Goal: Information Seeking & Learning: Learn about a topic

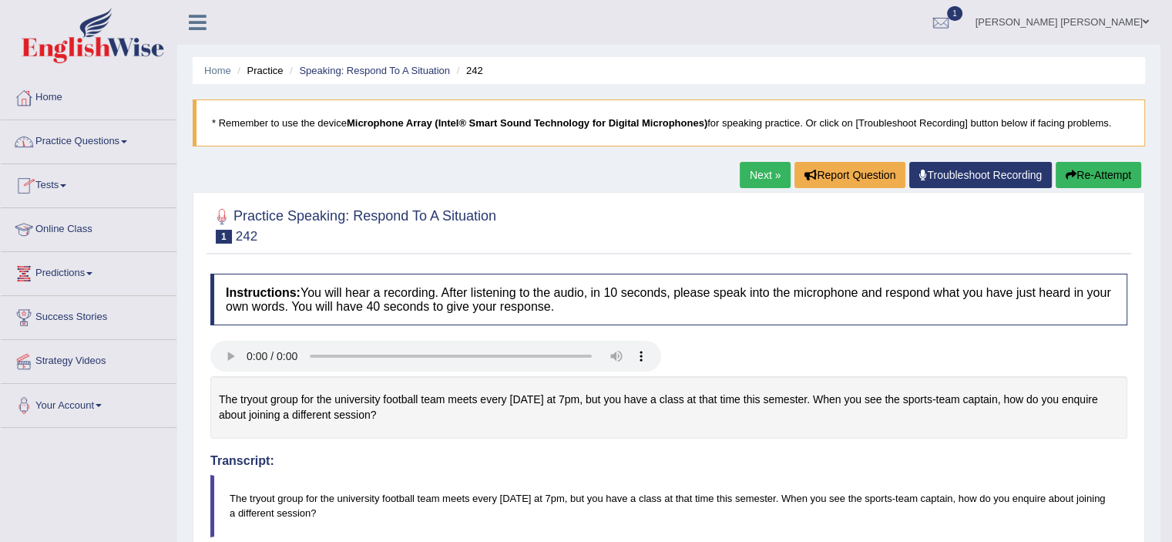
click at [127, 140] on span at bounding box center [124, 141] width 6 height 3
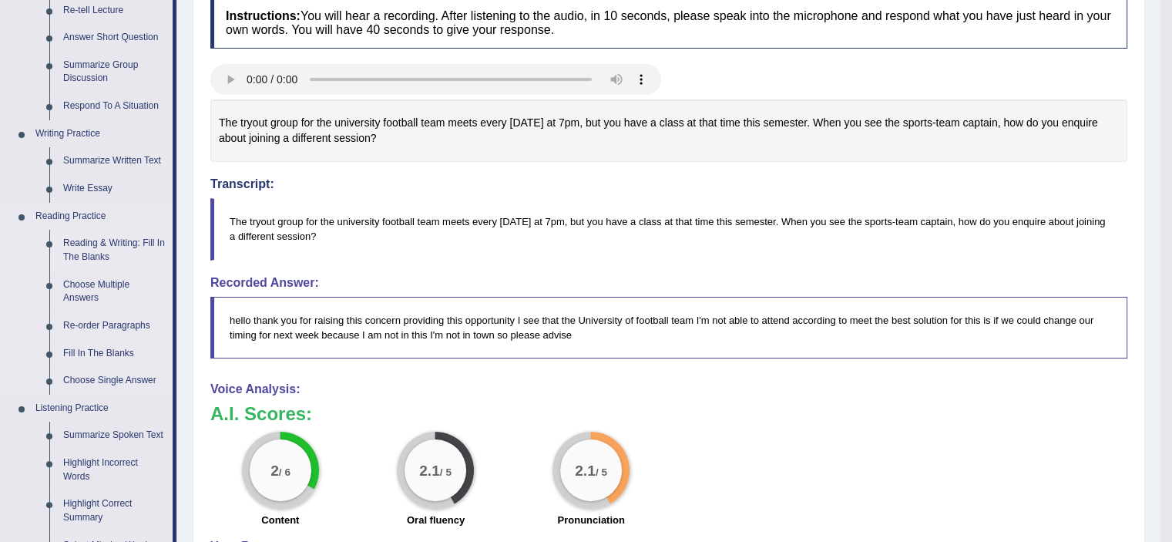
scroll to position [280, 0]
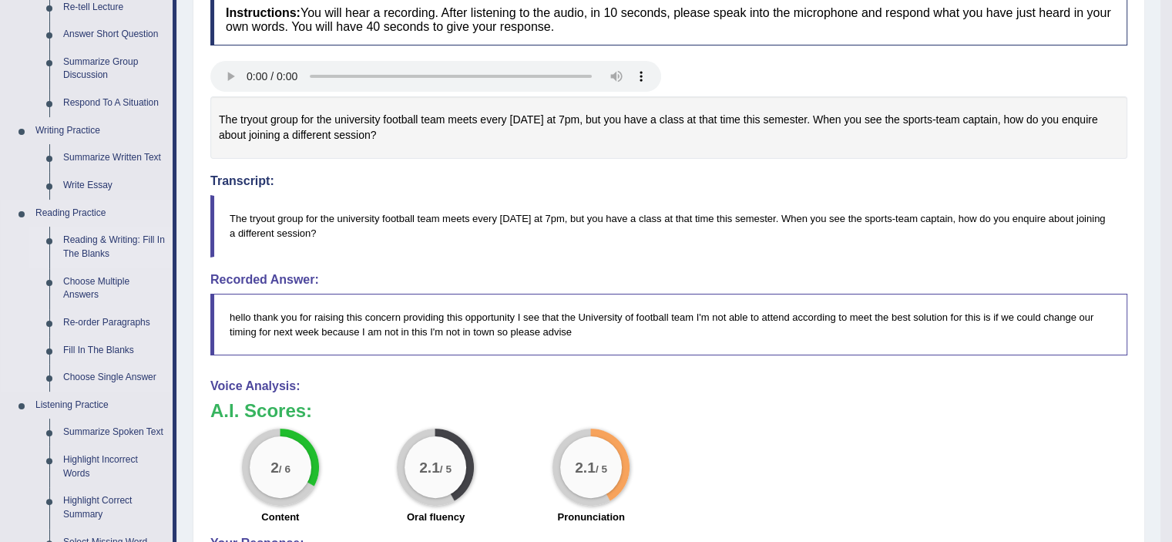
click at [117, 240] on link "Reading & Writing: Fill In The Blanks" at bounding box center [114, 247] width 116 height 41
click at [117, 240] on ul "Speaking Practice Read Aloud Repeat Sentence Describe Image Re-tell Lecture Ans…" at bounding box center [87, 293] width 172 height 818
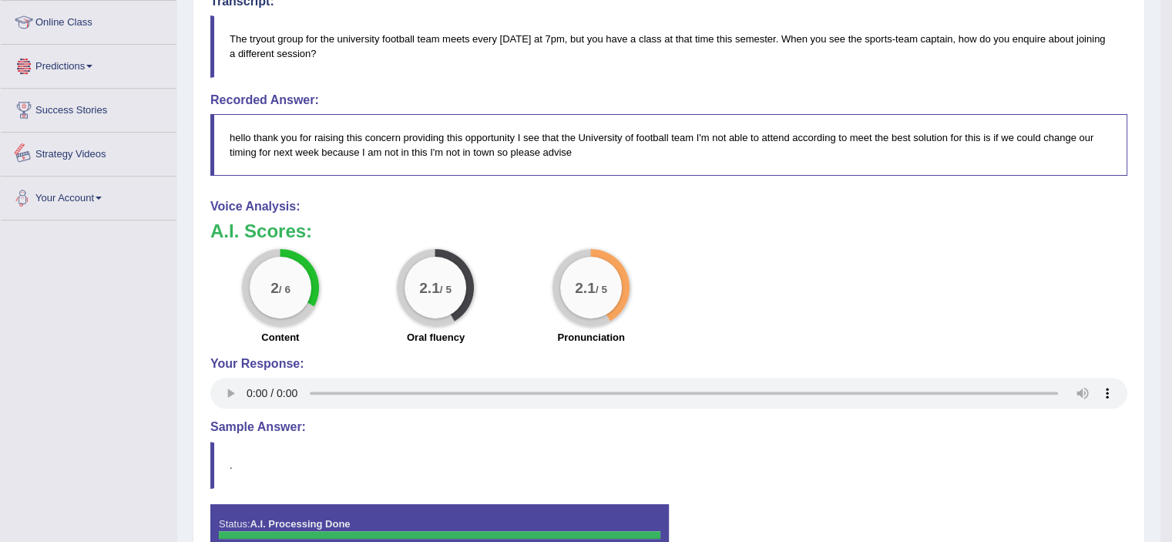
scroll to position [537, 0]
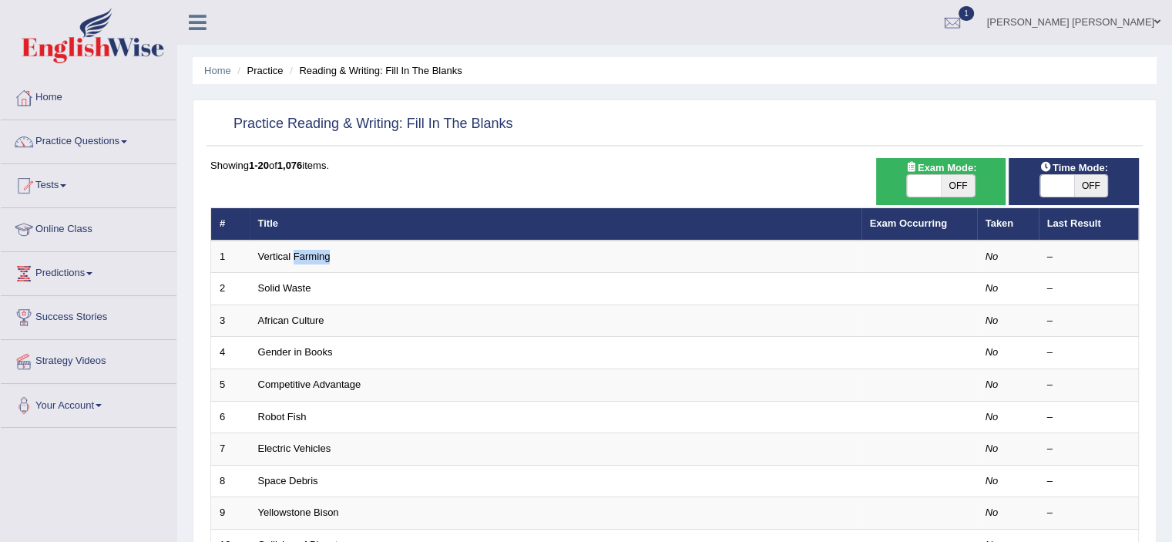
click at [318, 244] on td "Vertical Farming" at bounding box center [556, 256] width 612 height 32
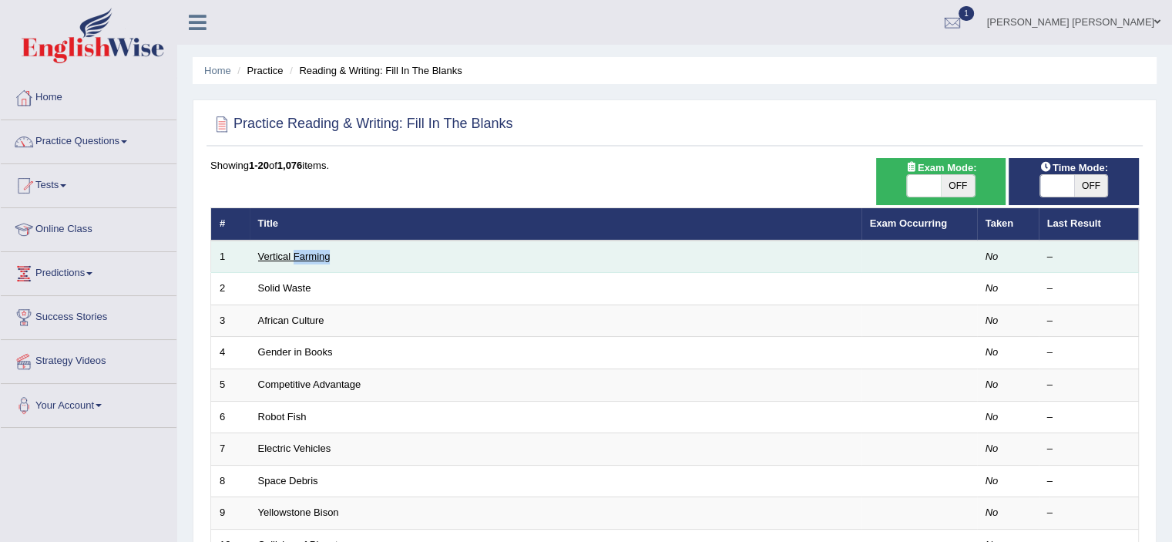
click at [290, 253] on link "Vertical Farming" at bounding box center [294, 256] width 72 height 12
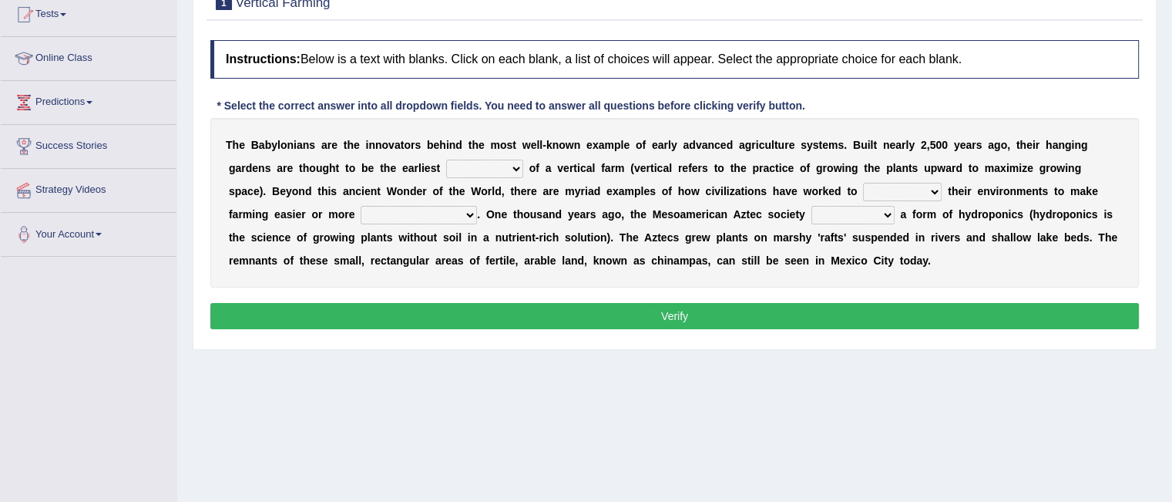
scroll to position [170, 0]
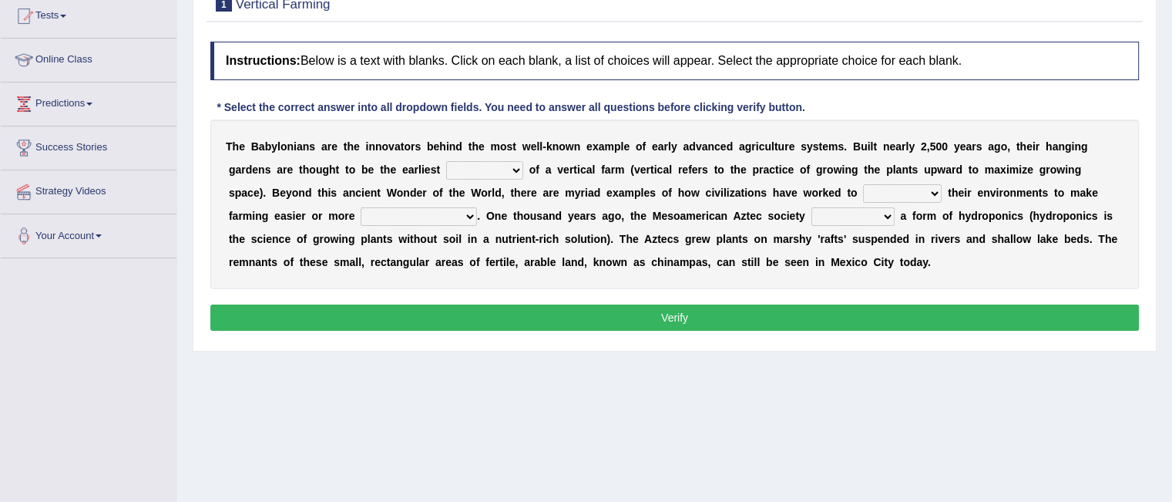
click at [516, 169] on select "prototype failure discredit protocol" at bounding box center [484, 170] width 77 height 18
click at [576, 203] on div "T h e B a b y l o n i a n s a r e t h e i n n o v a t o r s b e h i n d t h e m…" at bounding box center [674, 204] width 929 height 170
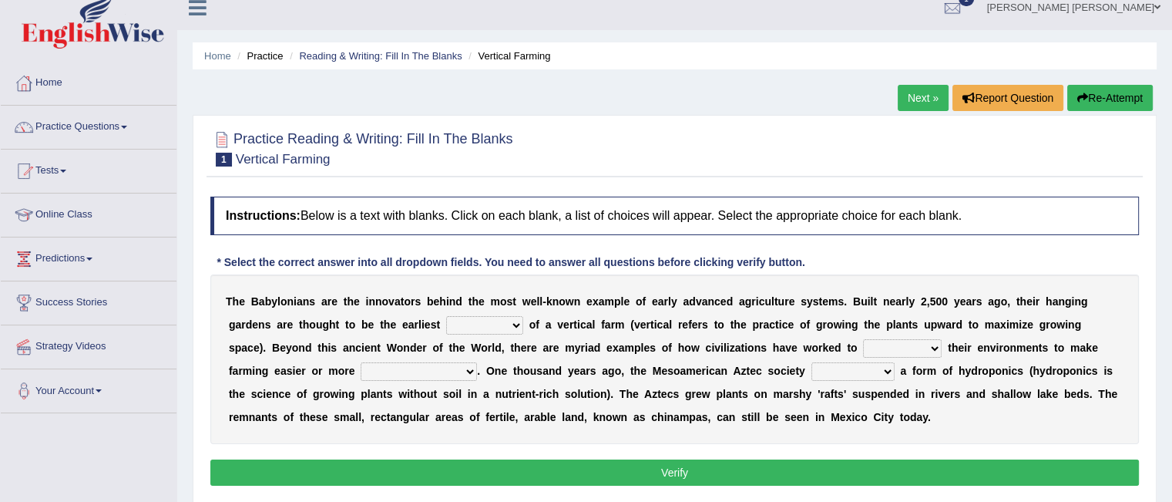
scroll to position [0, 0]
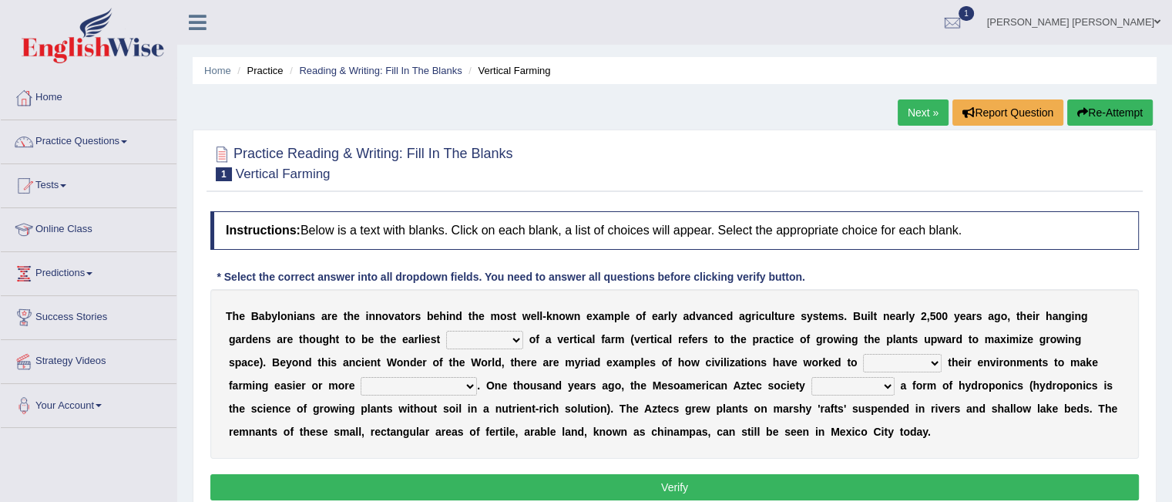
click at [132, 138] on link "Practice Questions" at bounding box center [89, 139] width 176 height 39
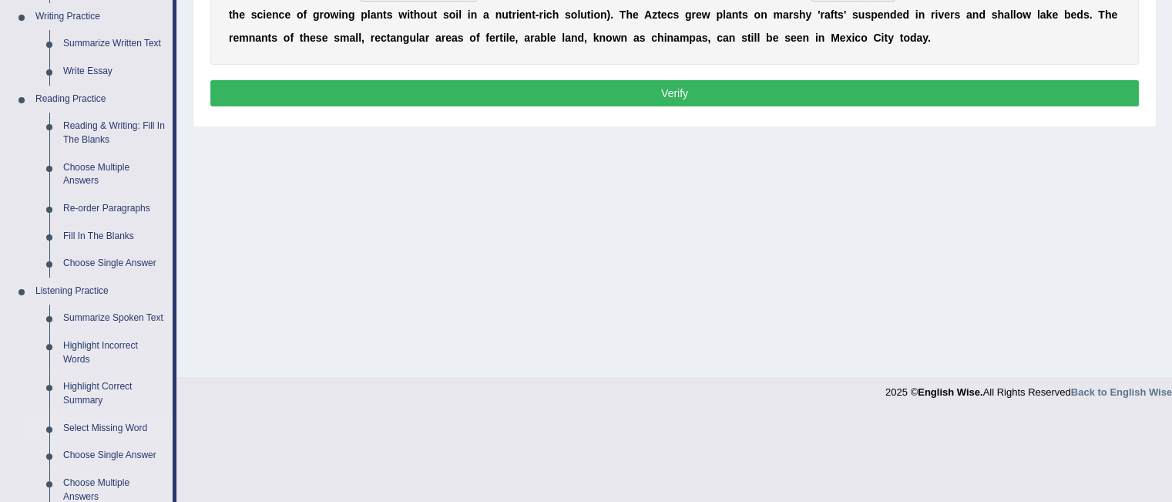
scroll to position [393, 0]
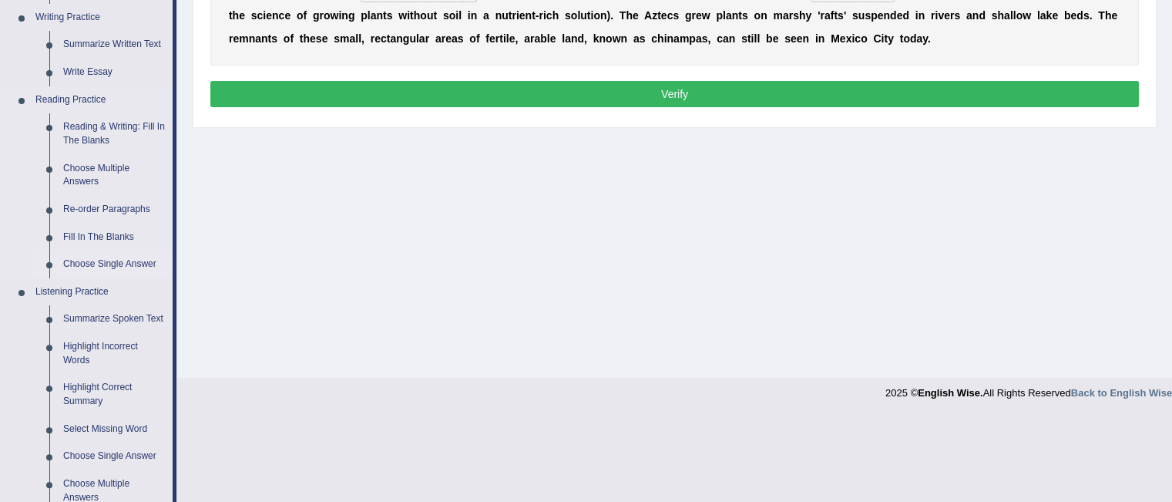
click at [89, 262] on link "Choose Single Answer" at bounding box center [114, 264] width 116 height 28
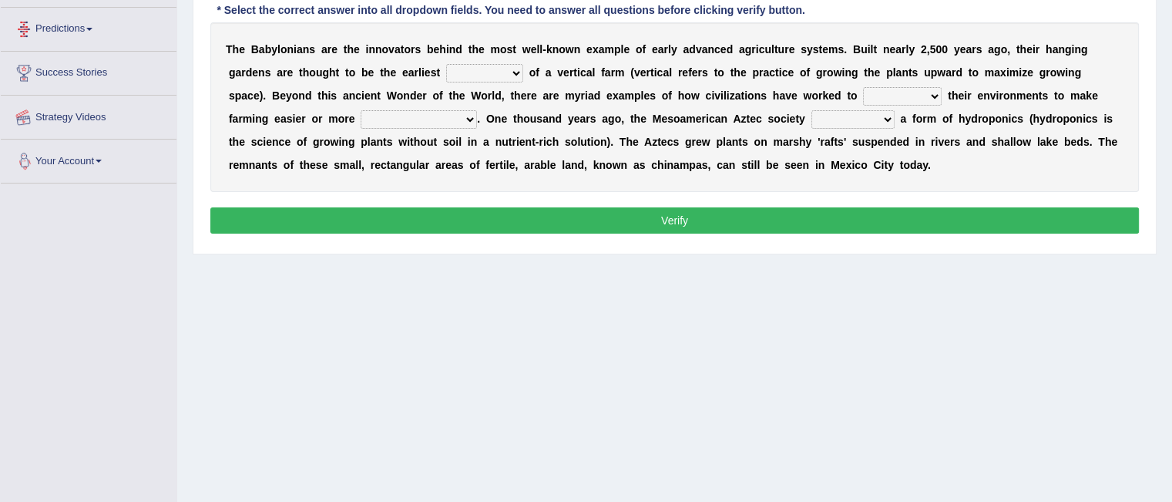
scroll to position [307, 0]
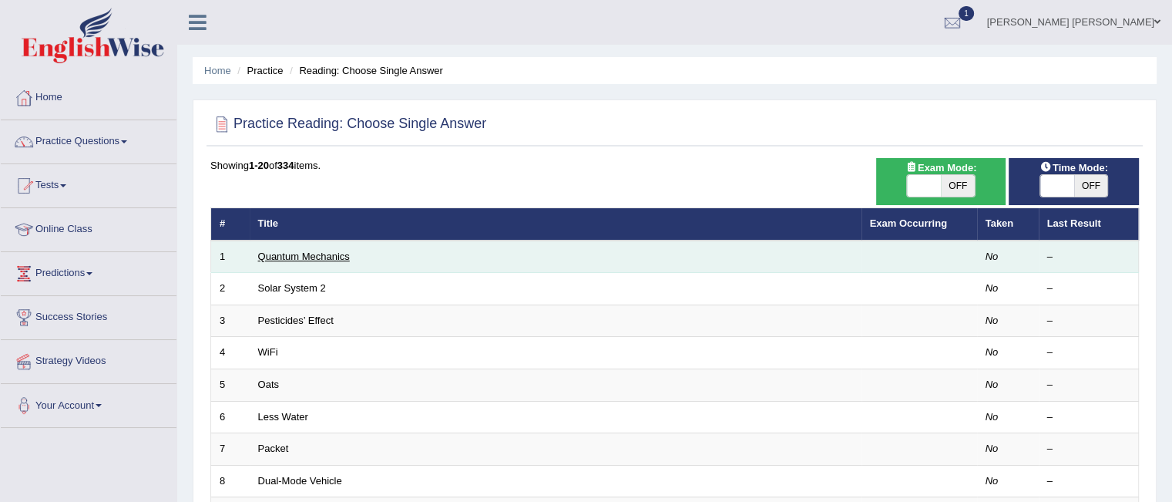
click at [334, 260] on link "Quantum Mechanics" at bounding box center [304, 256] width 92 height 12
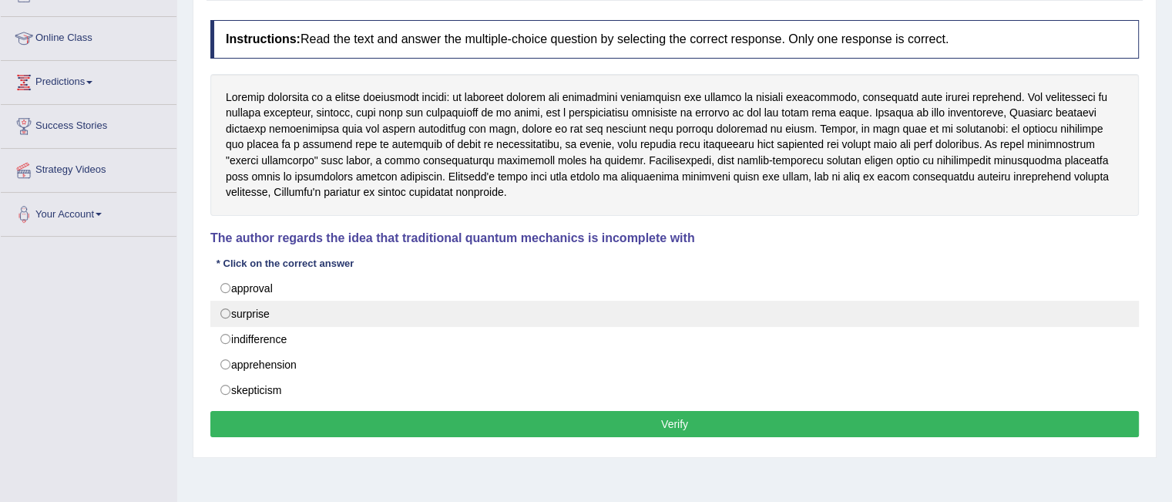
scroll to position [191, 0]
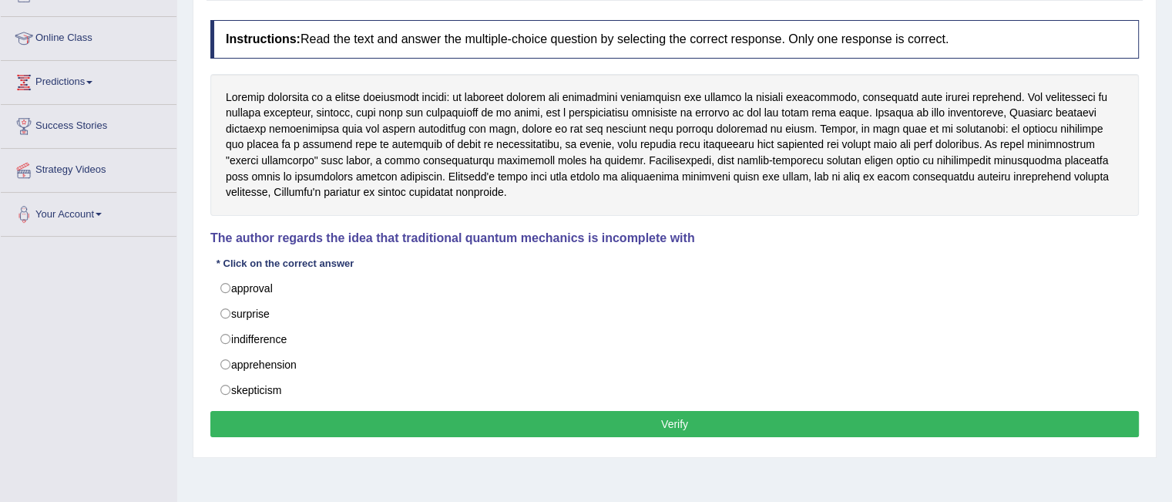
click at [404, 173] on div at bounding box center [674, 145] width 929 height 142
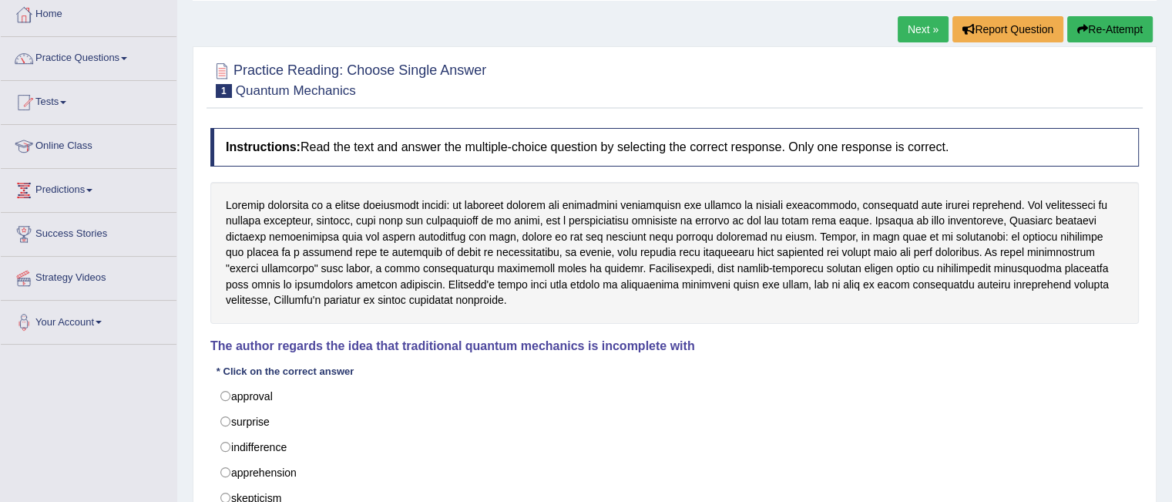
scroll to position [307, 0]
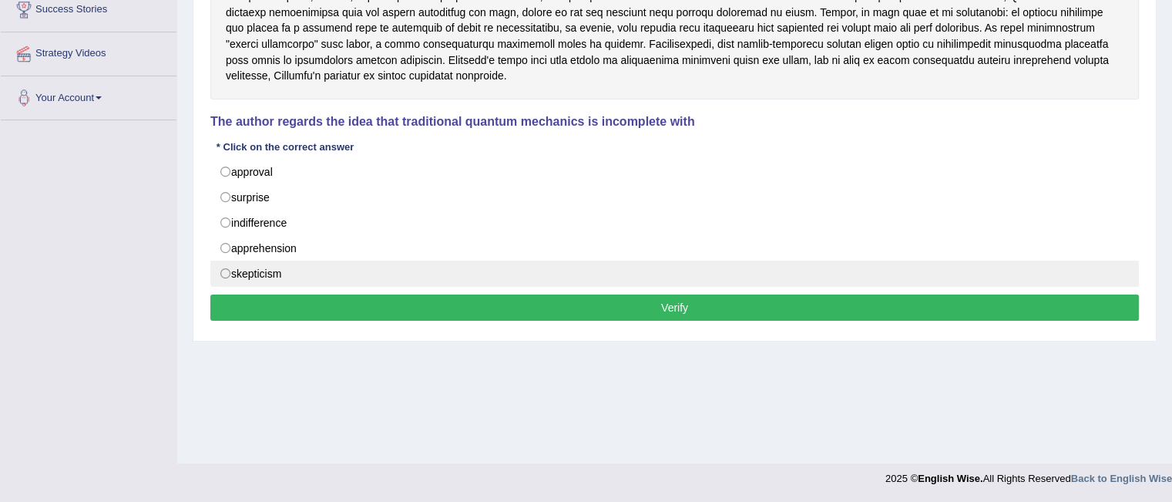
click at [291, 275] on label "skepticism" at bounding box center [674, 273] width 929 height 26
radio input "true"
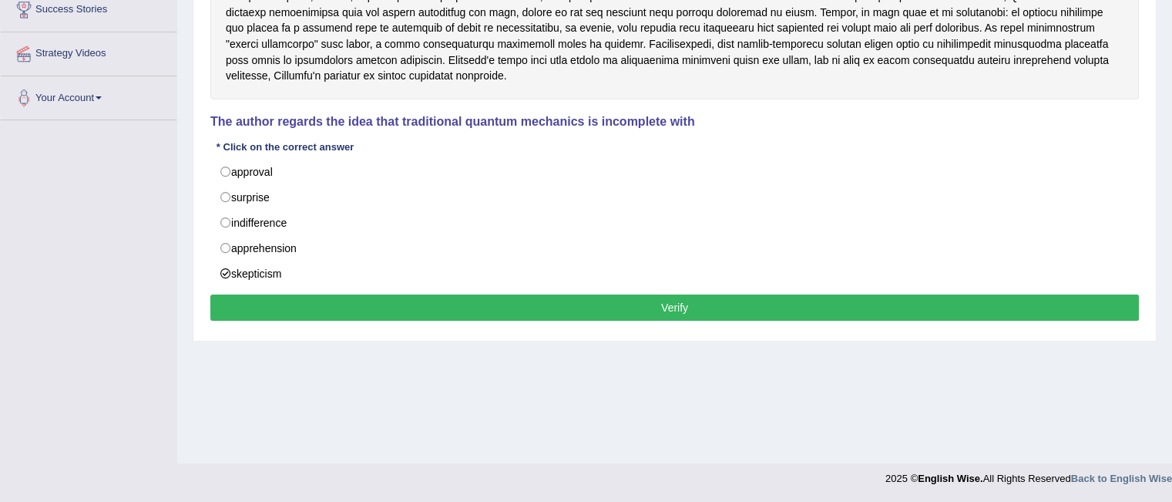
click at [681, 308] on button "Verify" at bounding box center [674, 307] width 929 height 26
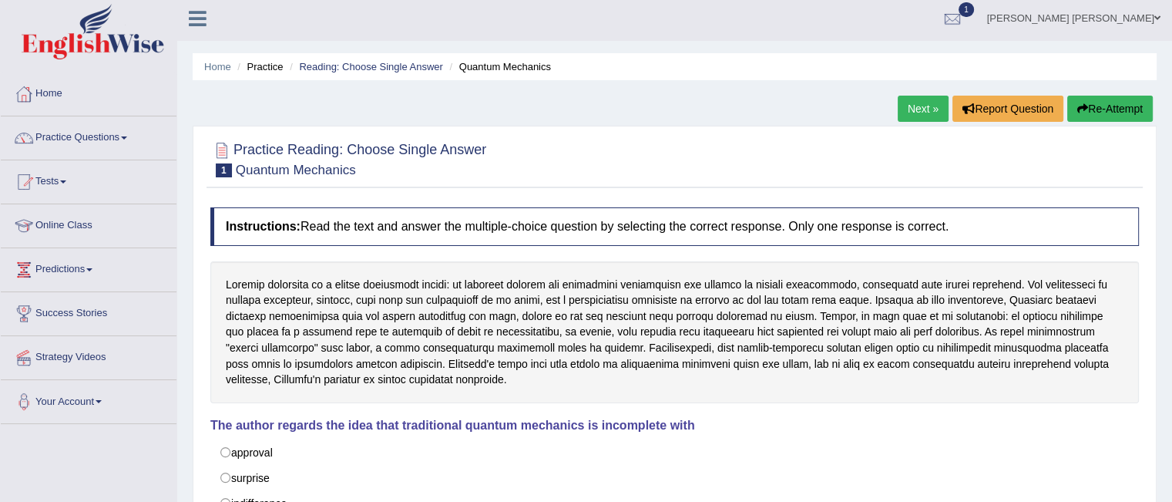
scroll to position [0, 0]
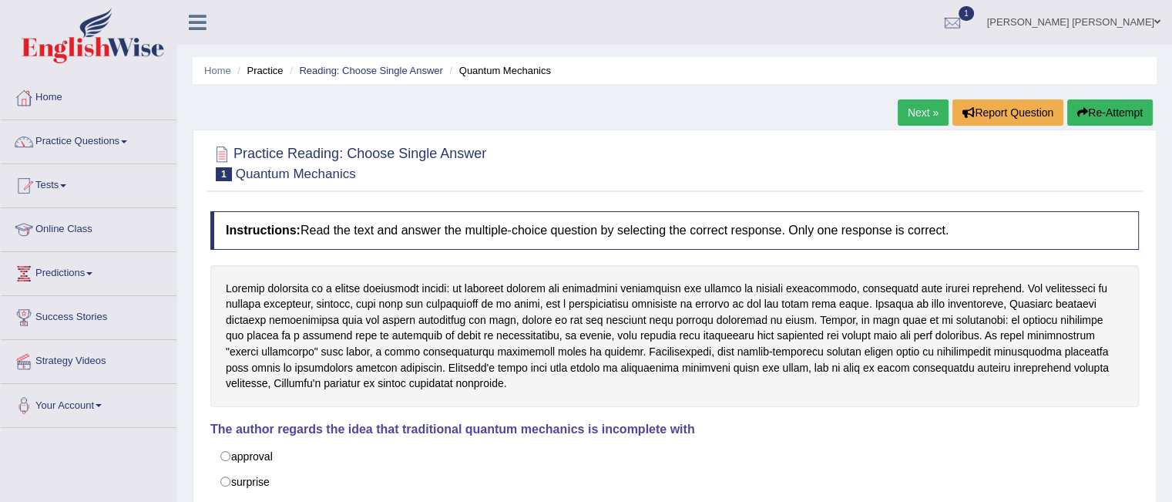
click at [908, 119] on link "Next »" at bounding box center [923, 112] width 51 height 26
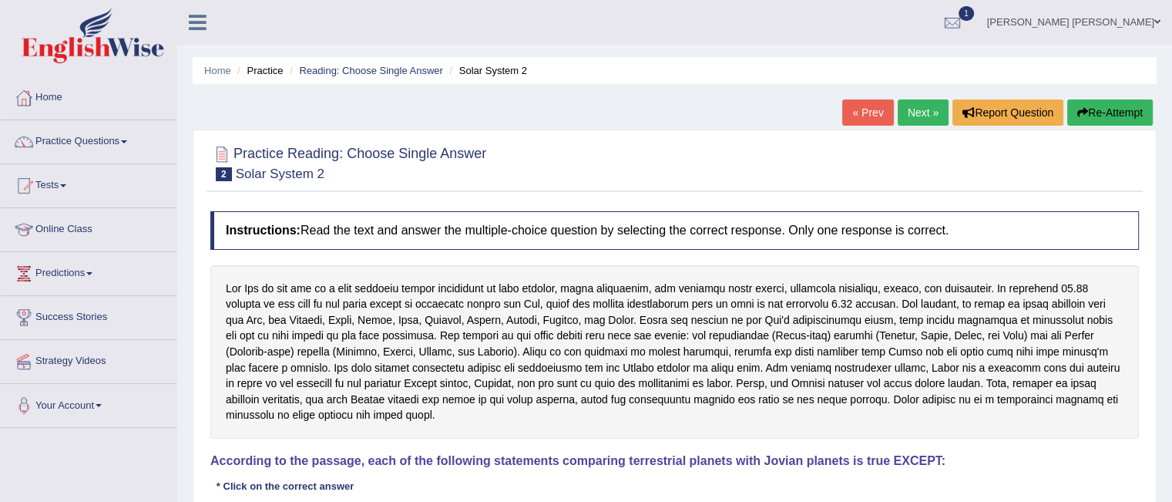
scroll to position [160, 0]
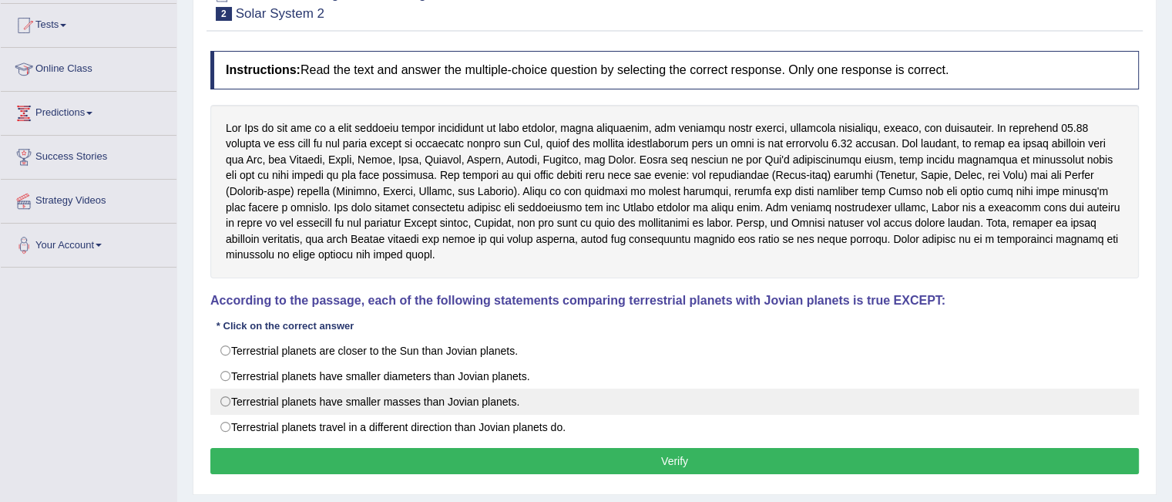
click at [227, 388] on label "Terrestrial planets have smaller masses than Jovian planets." at bounding box center [674, 401] width 929 height 26
radio input "true"
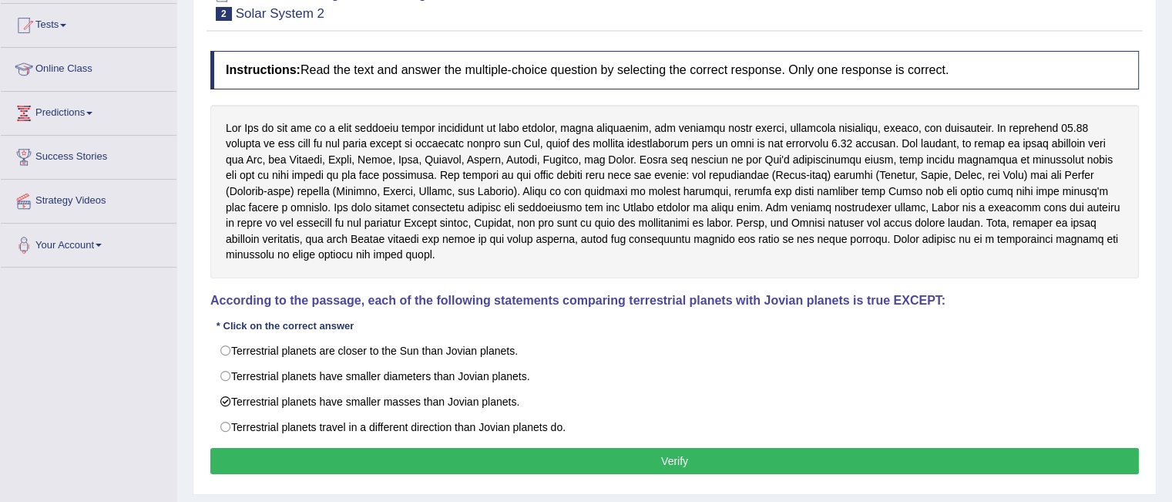
click at [601, 448] on button "Verify" at bounding box center [674, 461] width 929 height 26
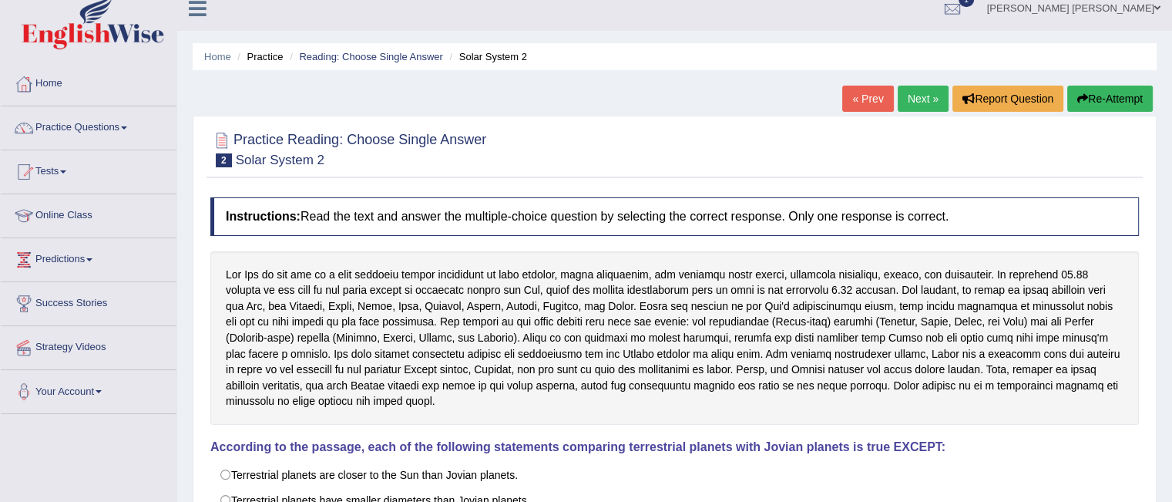
scroll to position [0, 0]
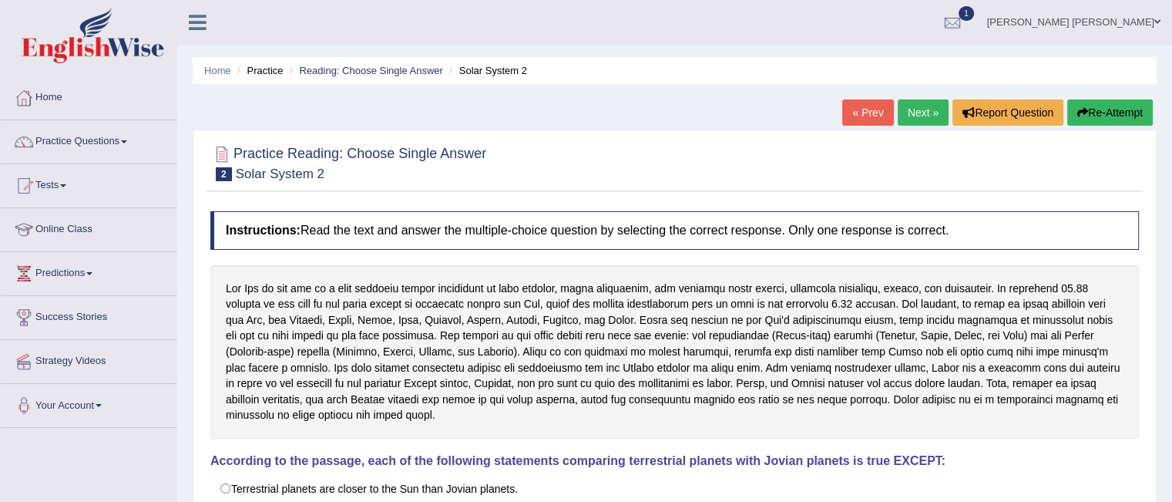
click at [123, 141] on link "Practice Questions" at bounding box center [89, 139] width 176 height 39
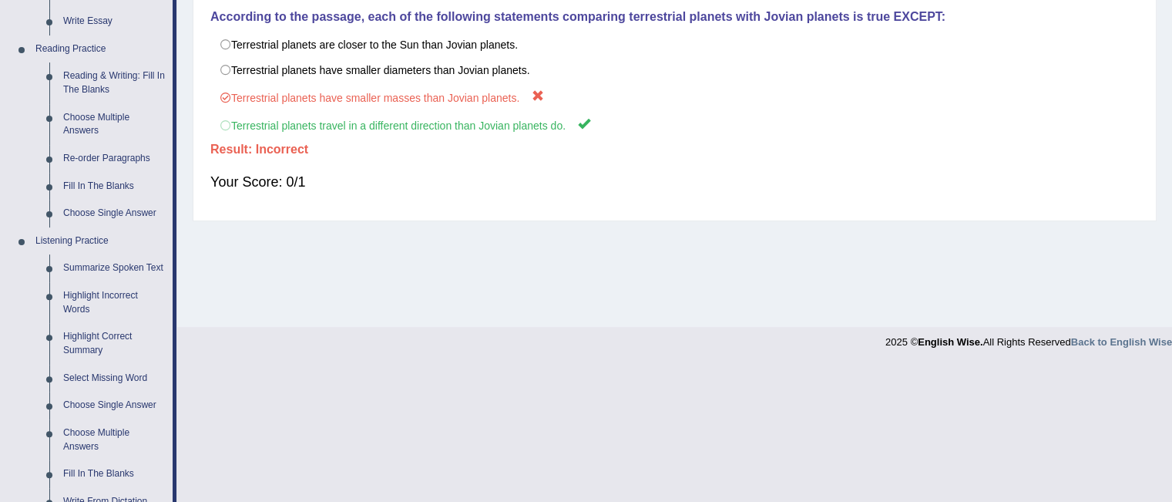
scroll to position [445, 0]
click at [86, 123] on link "Choose Multiple Answers" at bounding box center [114, 122] width 116 height 41
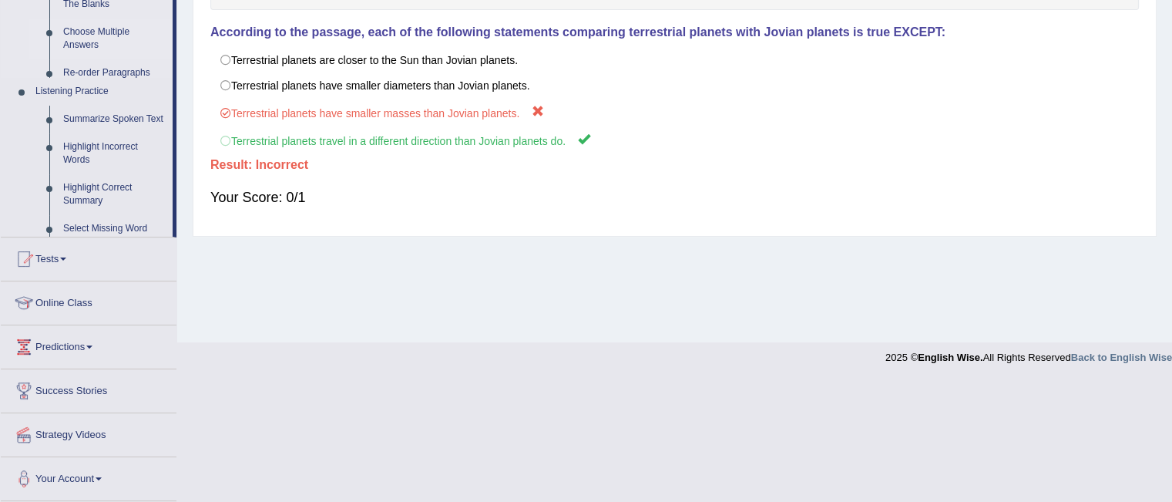
scroll to position [246, 0]
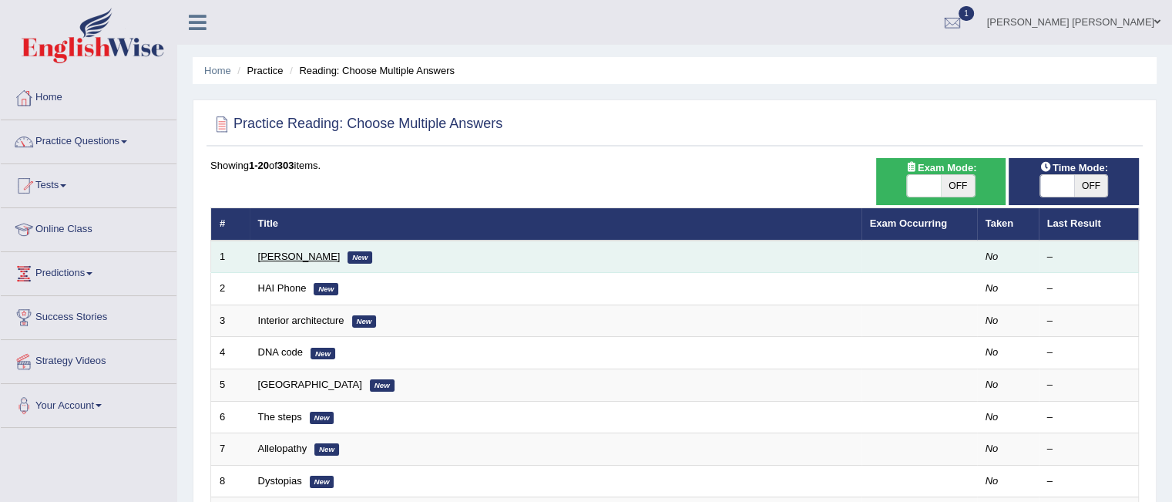
click at [299, 254] on link "[PERSON_NAME]" at bounding box center [299, 256] width 82 height 12
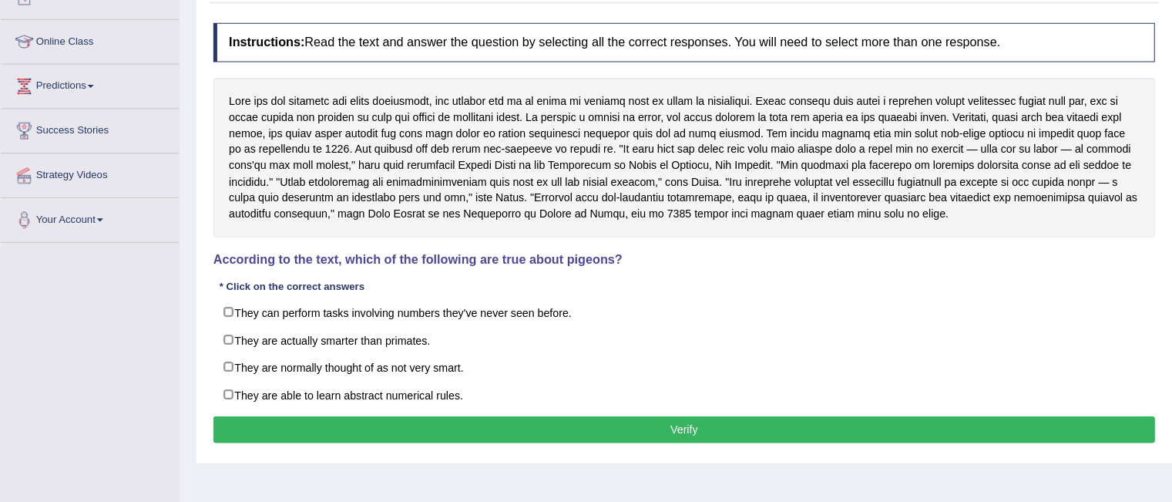
scroll to position [186, 0]
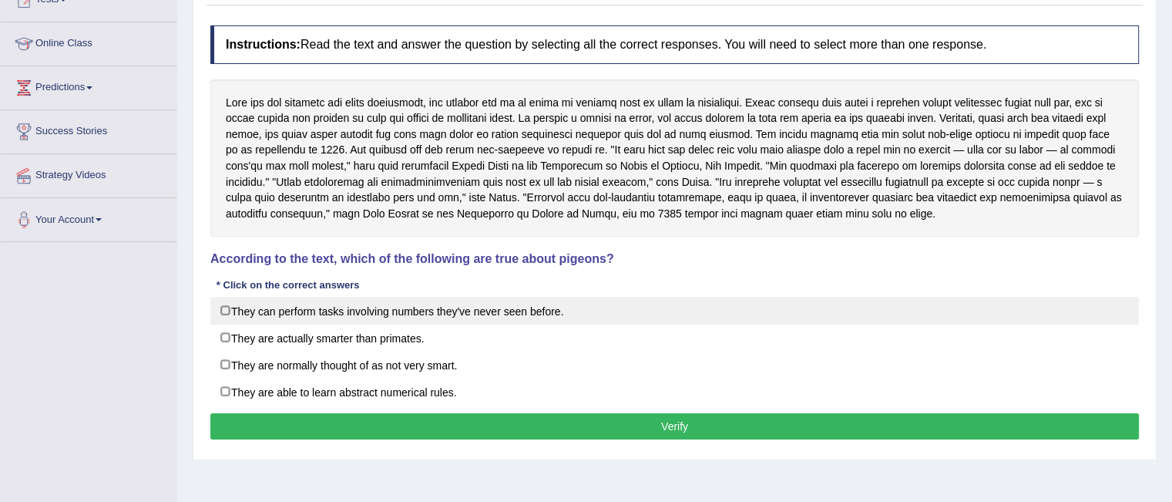
click at [497, 313] on label "They can perform tasks involving numbers they've never seen before." at bounding box center [674, 311] width 929 height 28
checkbox input "true"
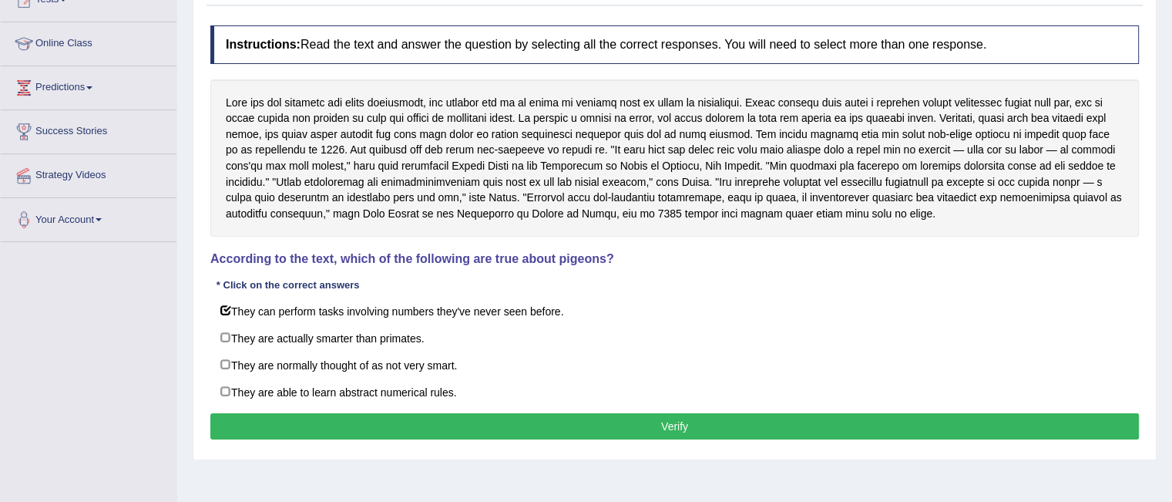
click at [680, 422] on button "Verify" at bounding box center [674, 426] width 929 height 26
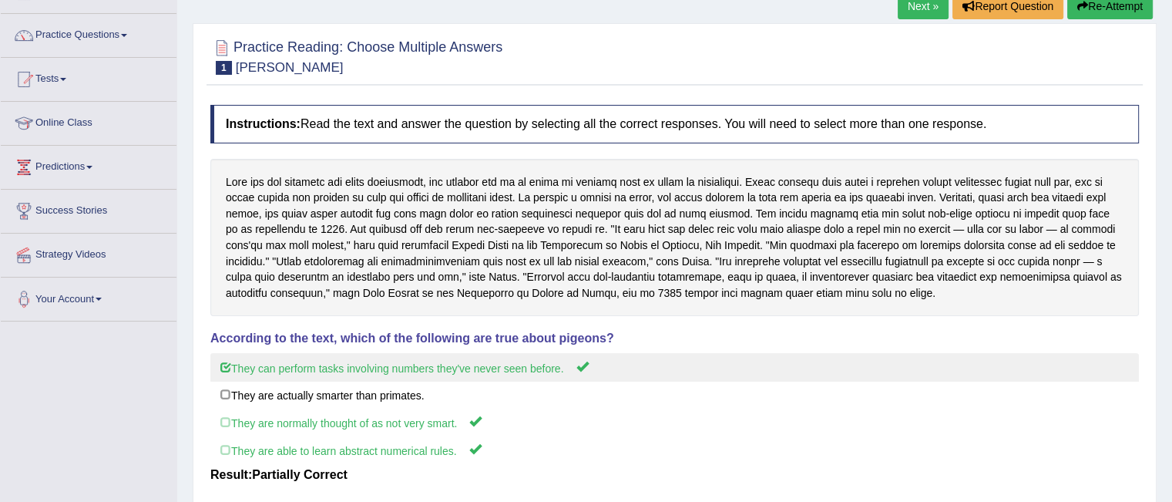
scroll to position [106, 0]
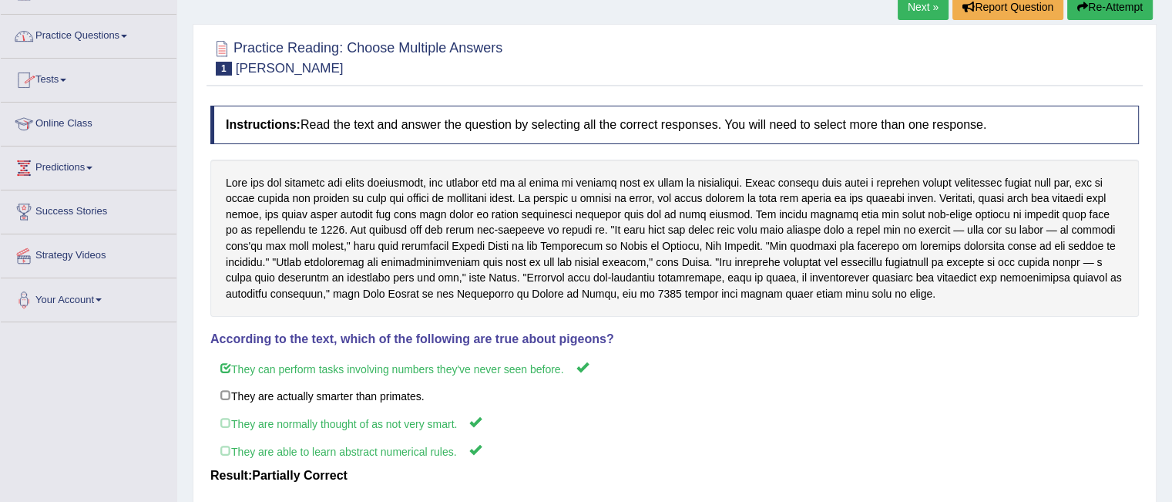
click at [127, 36] on span at bounding box center [124, 36] width 6 height 3
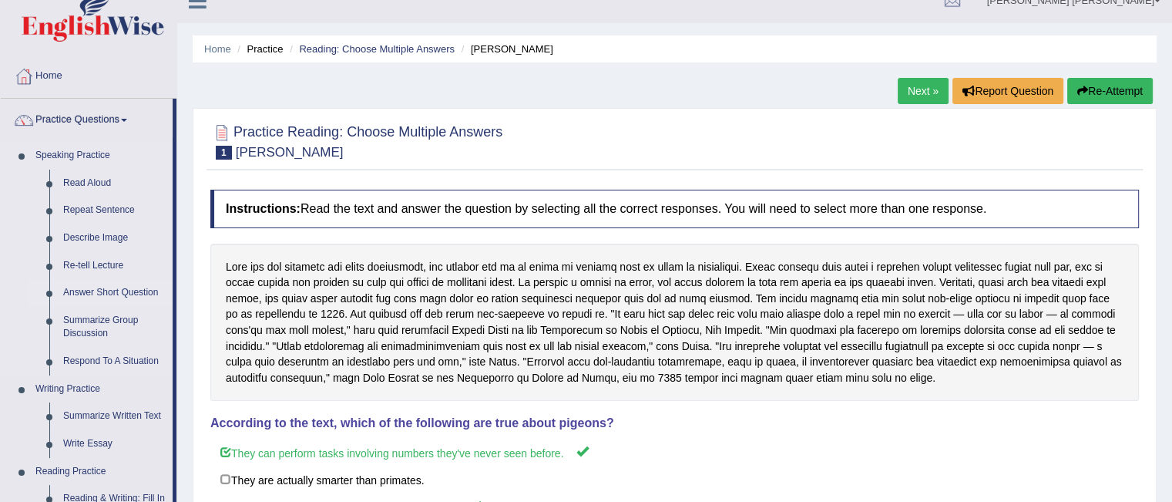
scroll to position [0, 0]
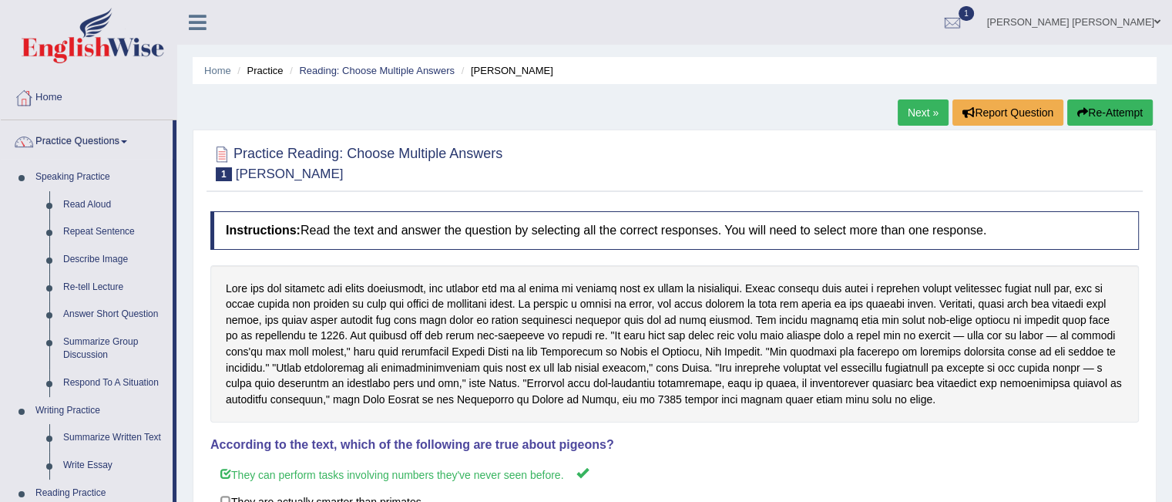
click at [909, 115] on link "Next »" at bounding box center [923, 112] width 51 height 26
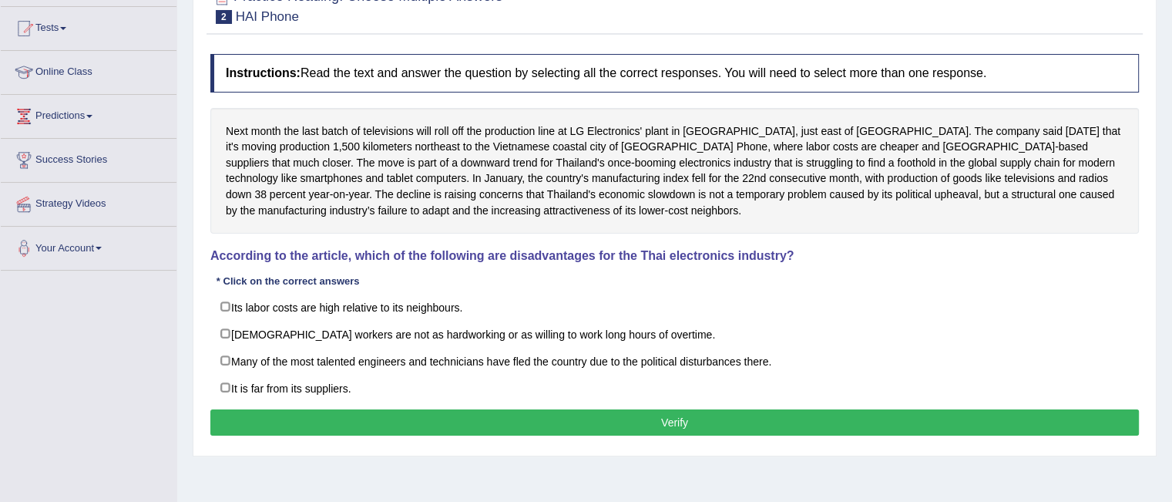
scroll to position [160, 0]
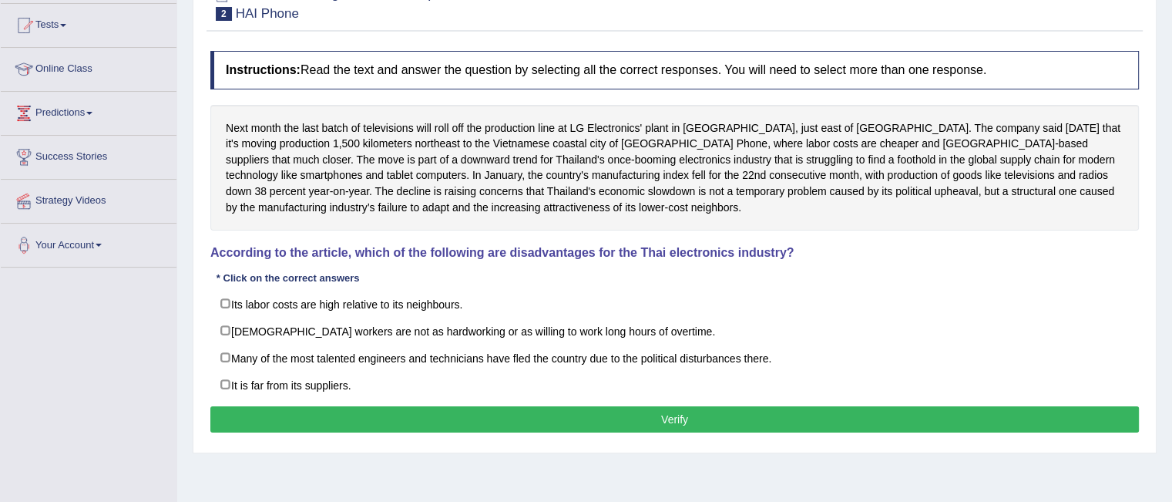
click at [983, 195] on div "Next month the last batch of televisions will roll off the production line at L…" at bounding box center [674, 168] width 929 height 126
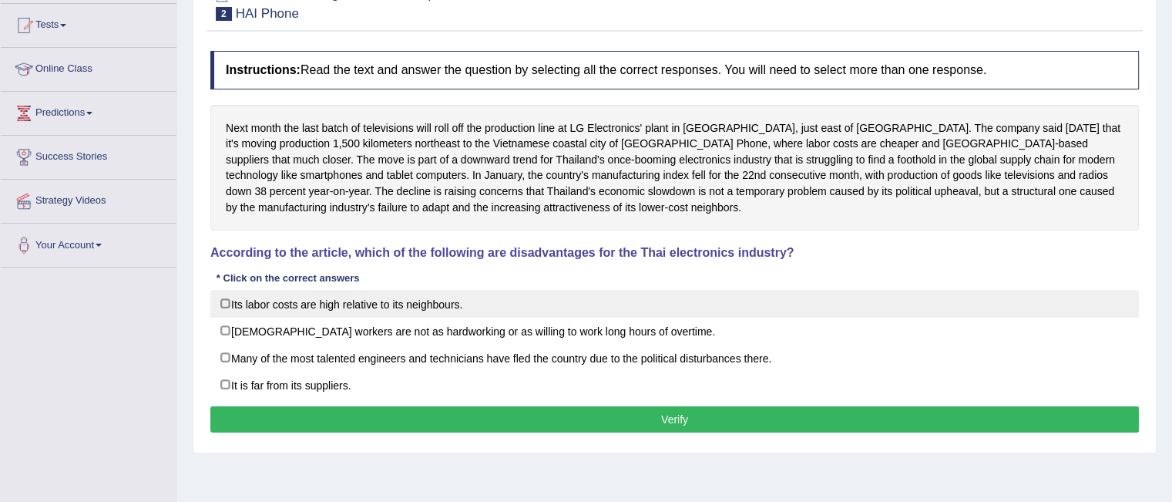
click at [223, 306] on label "Its labor costs are high relative to its neighbours." at bounding box center [674, 304] width 929 height 28
checkbox input "true"
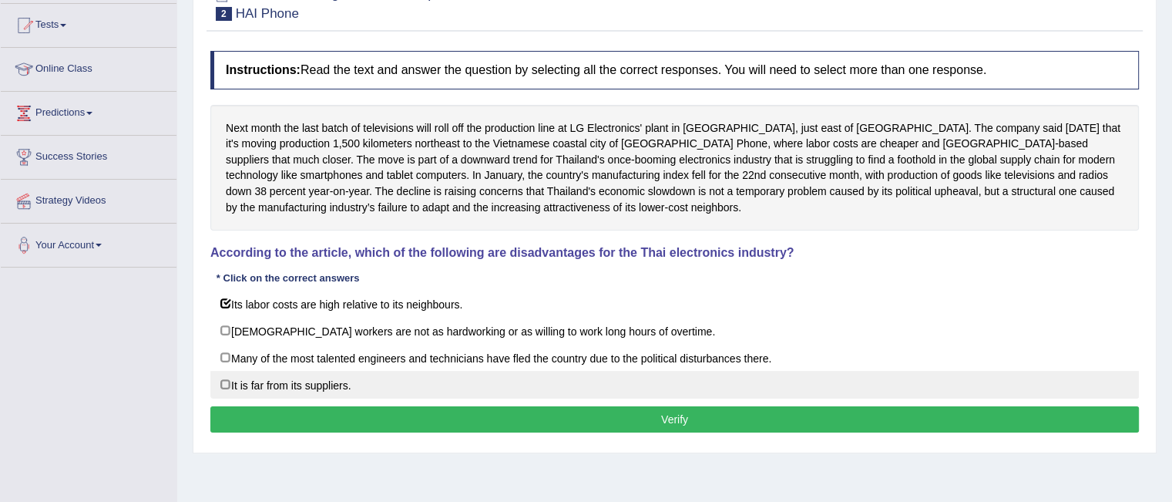
click at [225, 385] on label "It is far from its suppliers." at bounding box center [674, 385] width 929 height 28
checkbox input "true"
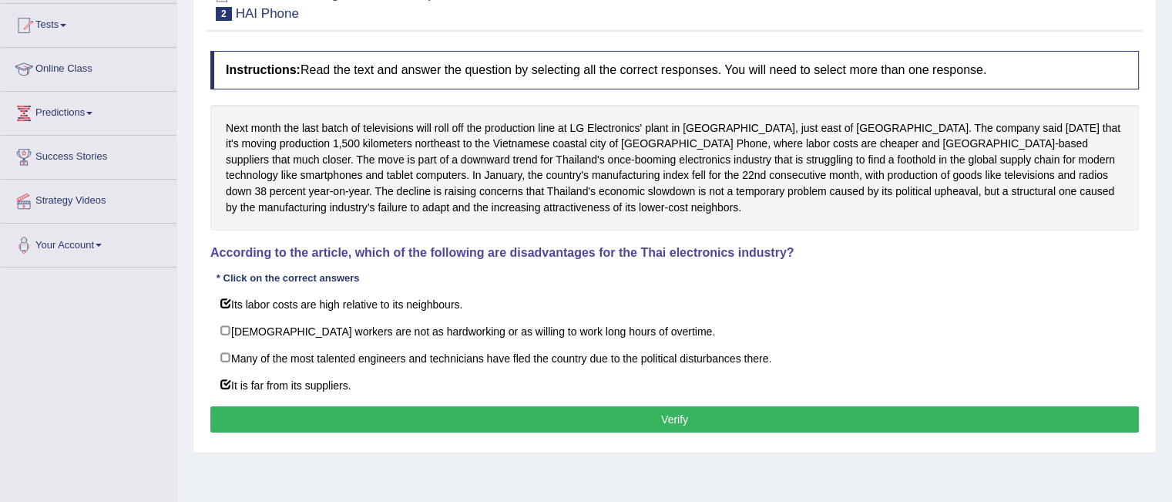
click at [571, 418] on button "Verify" at bounding box center [674, 419] width 929 height 26
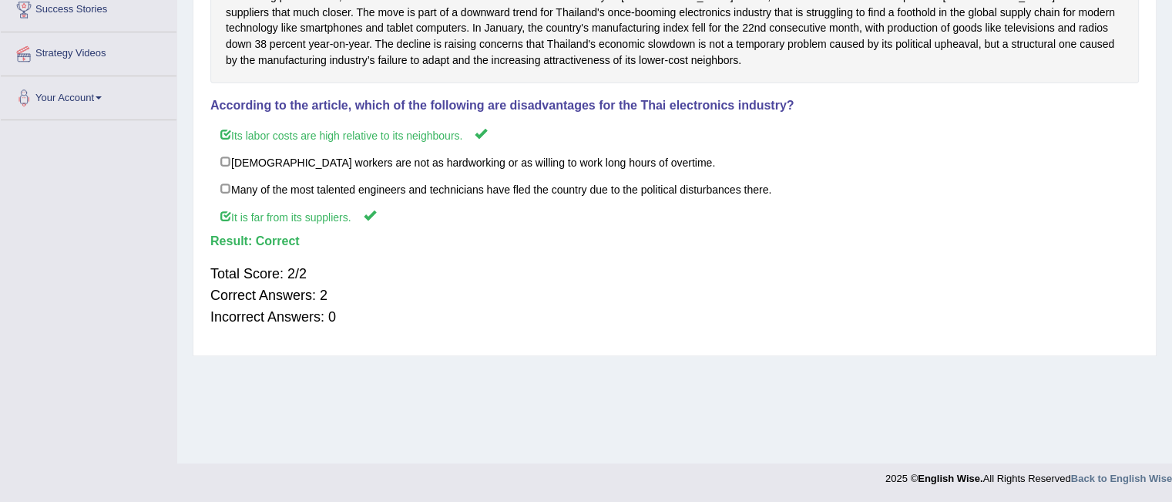
scroll to position [0, 0]
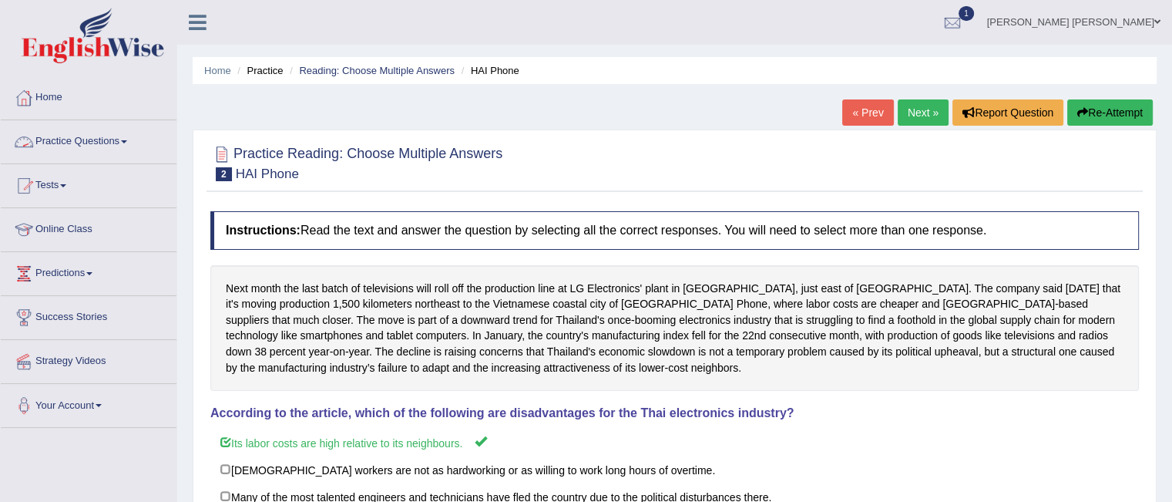
click at [125, 136] on link "Practice Questions" at bounding box center [89, 139] width 176 height 39
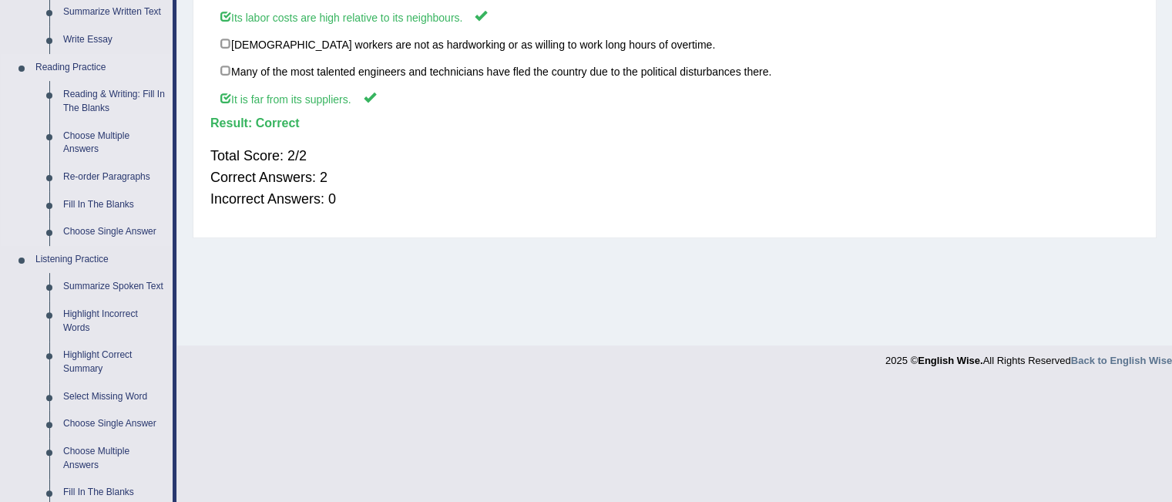
scroll to position [453, 0]
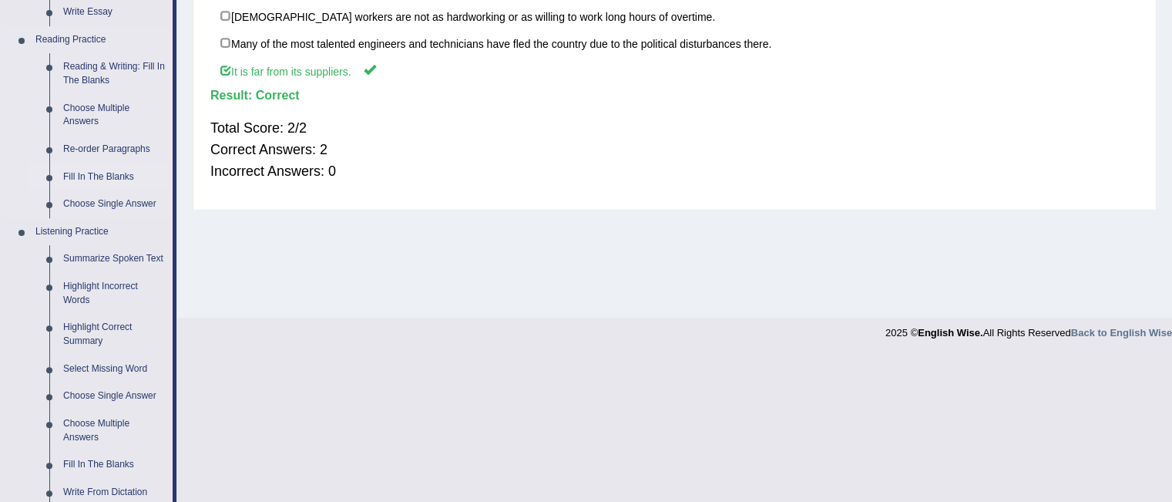
click at [73, 180] on link "Fill In The Blanks" at bounding box center [114, 177] width 116 height 28
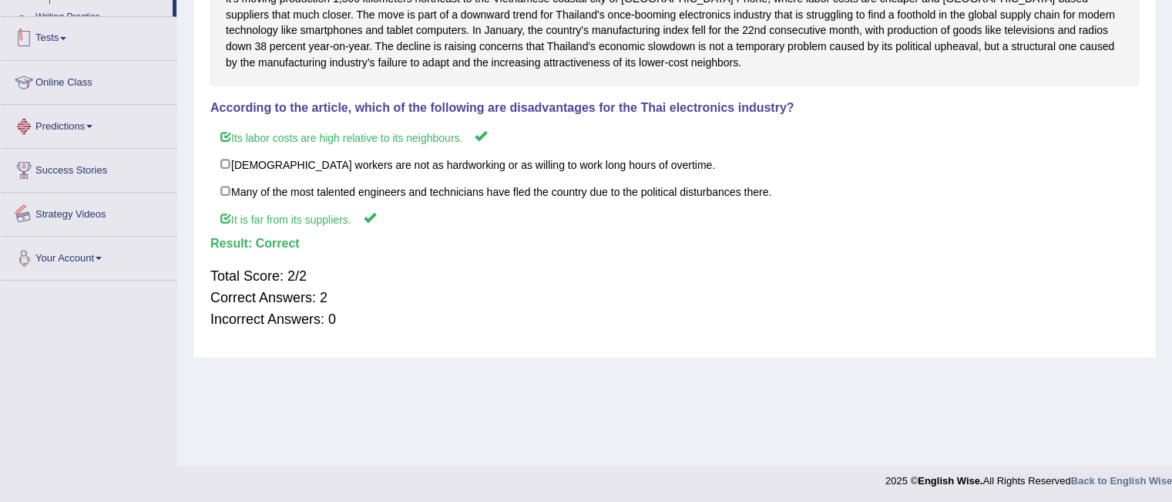
scroll to position [307, 0]
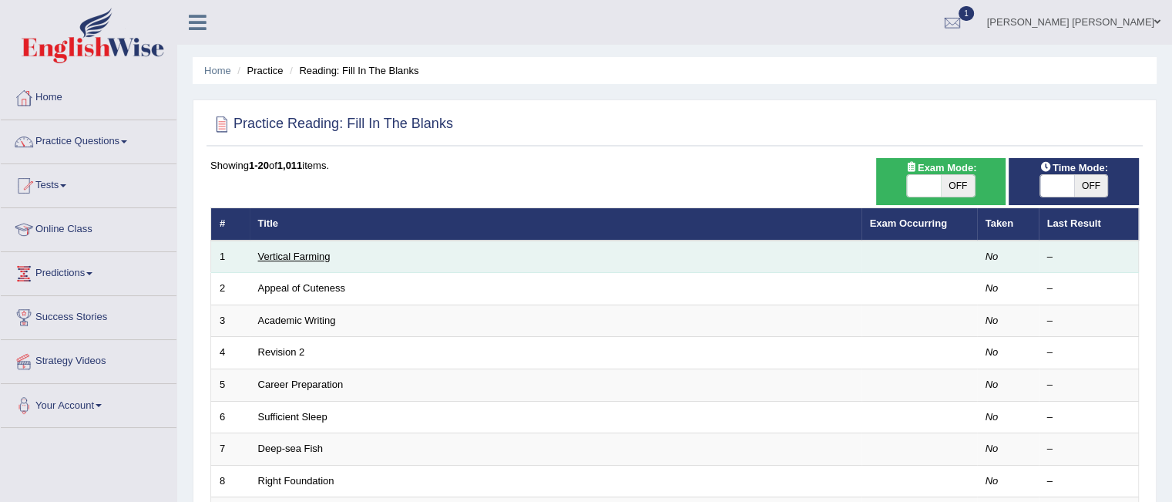
click at [305, 255] on link "Vertical Farming" at bounding box center [294, 256] width 72 height 12
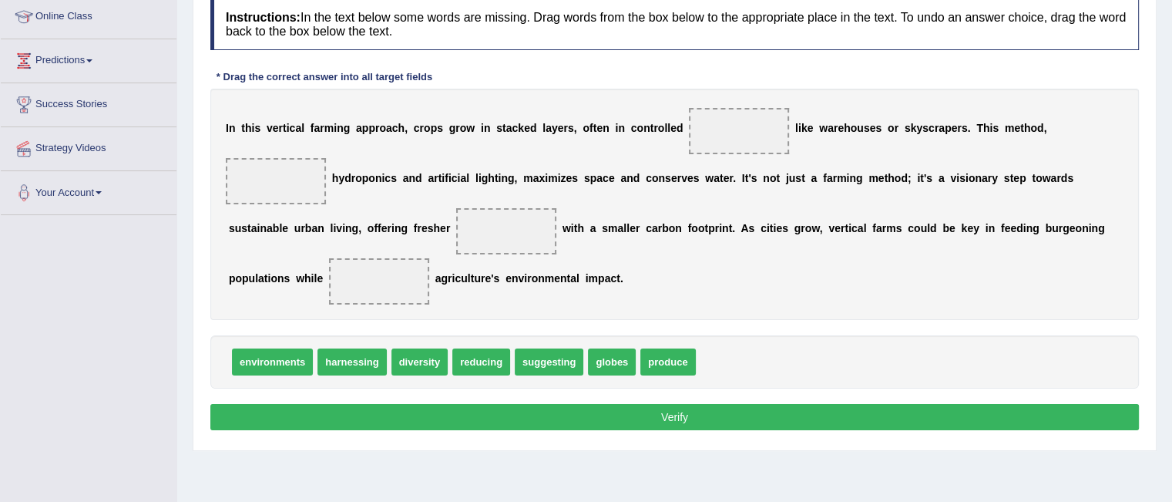
scroll to position [214, 0]
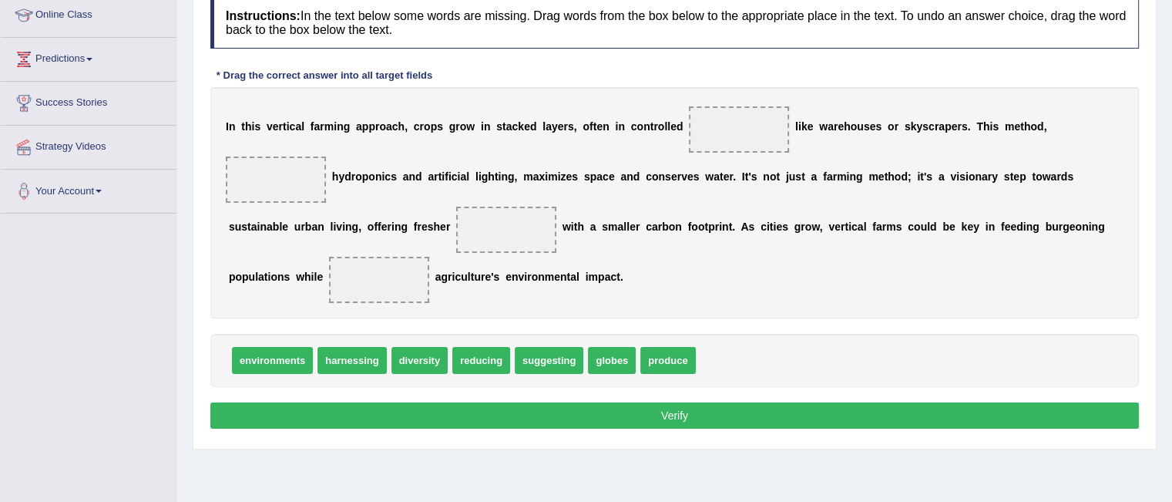
click at [264, 361] on span "environments" at bounding box center [272, 360] width 81 height 27
drag, startPoint x: 264, startPoint y: 361, endPoint x: 500, endPoint y: 274, distance: 251.4
click at [496, 274] on span "environments" at bounding box center [500, 272] width 81 height 27
drag, startPoint x: 262, startPoint y: 364, endPoint x: 727, endPoint y: 128, distance: 522.1
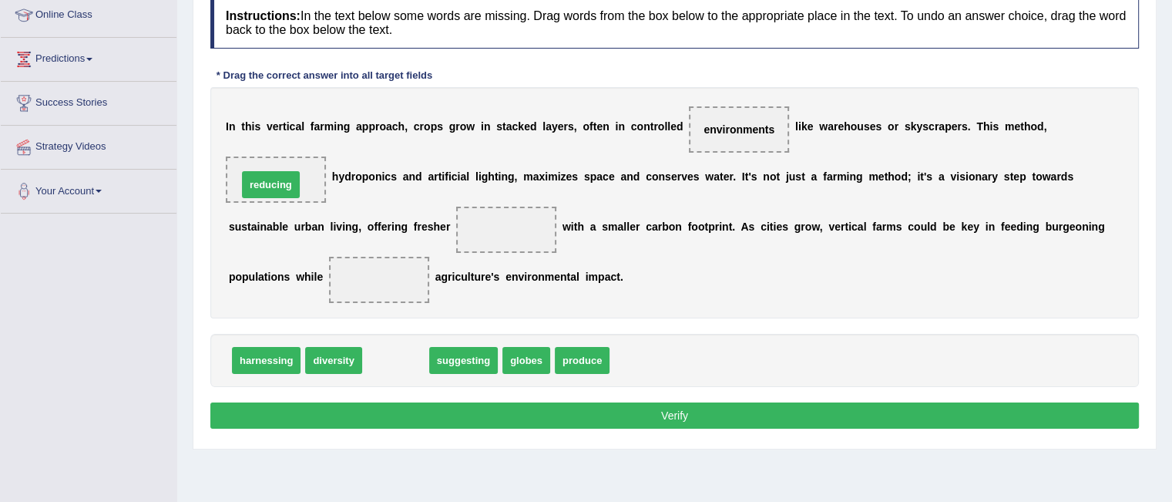
drag, startPoint x: 404, startPoint y: 360, endPoint x: 281, endPoint y: 178, distance: 219.7
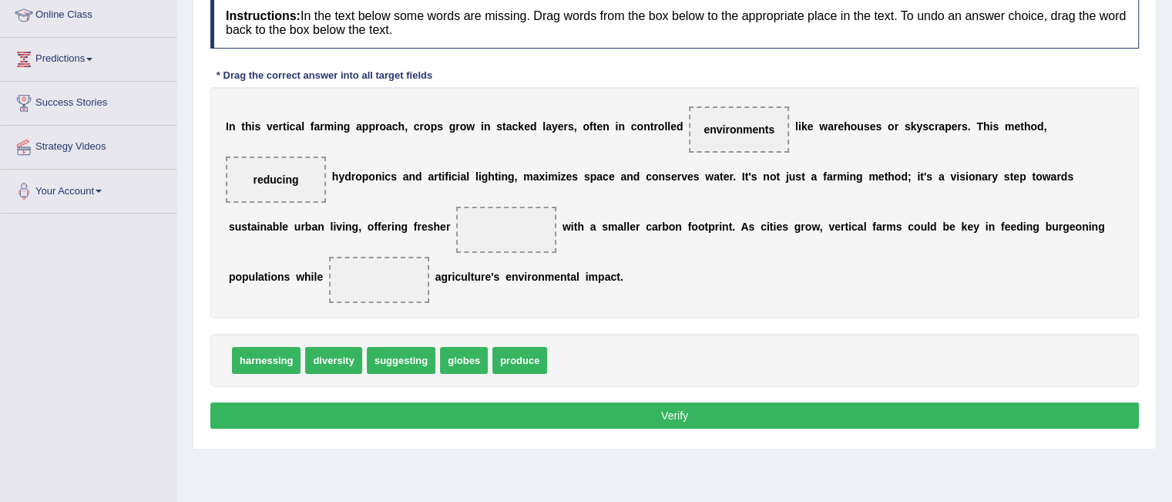
drag, startPoint x: 271, startPoint y: 183, endPoint x: 273, endPoint y: 168, distance: 15.5
click at [283, 180] on span "reducing" at bounding box center [276, 179] width 100 height 46
drag, startPoint x: 271, startPoint y: 166, endPoint x: 367, endPoint y: 239, distance: 120.4
click at [367, 239] on div "I n t h i s v e r t i c a l f a r m i n g a p p r o a c h , c r o p s g r o w i…" at bounding box center [674, 202] width 929 height 231
drag, startPoint x: 519, startPoint y: 365, endPoint x: 518, endPoint y: 232, distance: 133.3
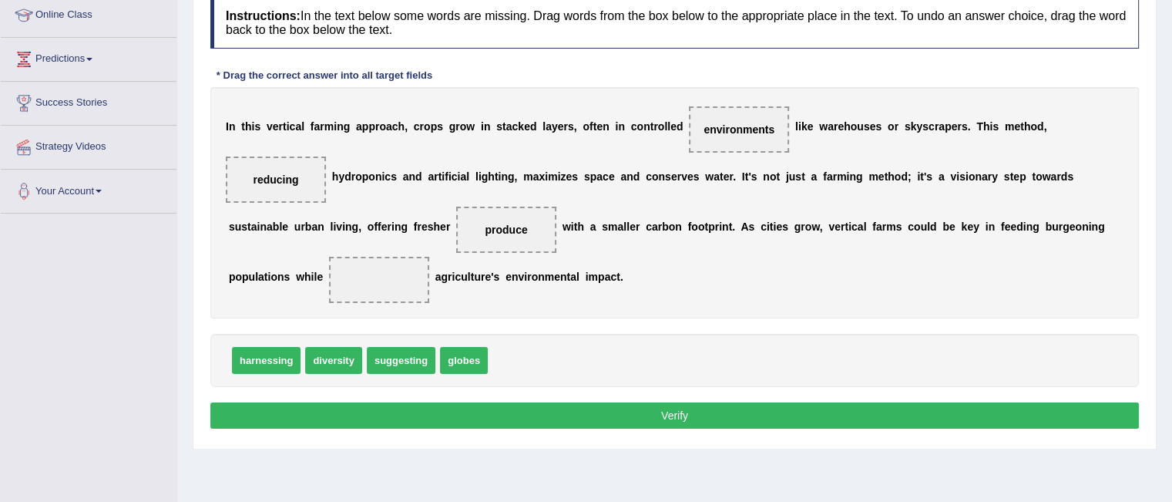
drag, startPoint x: 301, startPoint y: 185, endPoint x: 330, endPoint y: 203, distance: 34.6
drag, startPoint x: 299, startPoint y: 184, endPoint x: 412, endPoint y: 279, distance: 147.1
click at [408, 274] on div "I n t h i s v e r t i c a l f a r m i n g a p p r o a c h , c r o p s g r o w i…" at bounding box center [674, 202] width 929 height 231
drag, startPoint x: 261, startPoint y: 171, endPoint x: 566, endPoint y: 355, distance: 356.4
drag, startPoint x: 526, startPoint y: 366, endPoint x: 385, endPoint y: 287, distance: 161.8
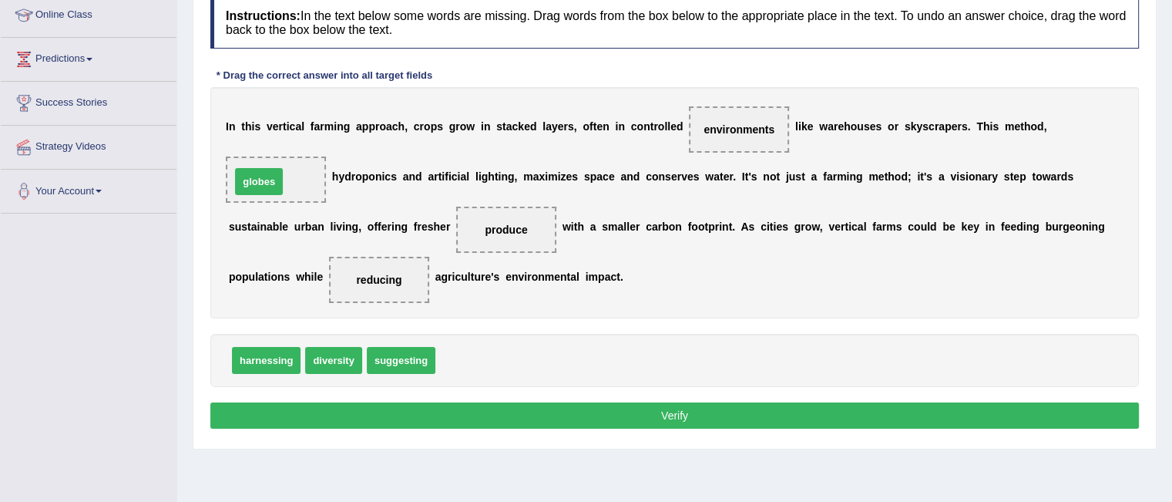
drag, startPoint x: 469, startPoint y: 358, endPoint x: 268, endPoint y: 180, distance: 268.5
click at [669, 415] on button "Verify" at bounding box center [674, 415] width 929 height 26
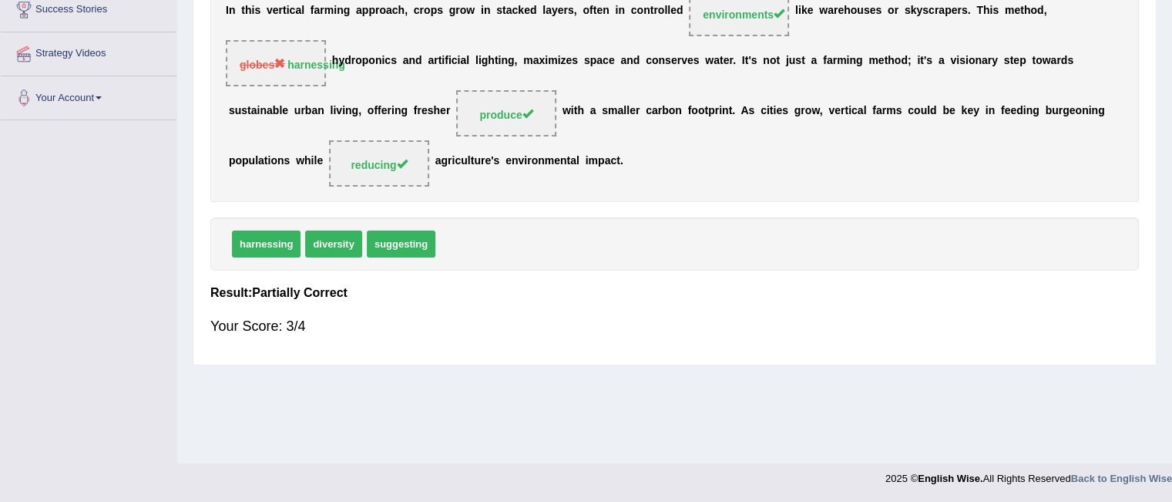
scroll to position [0, 0]
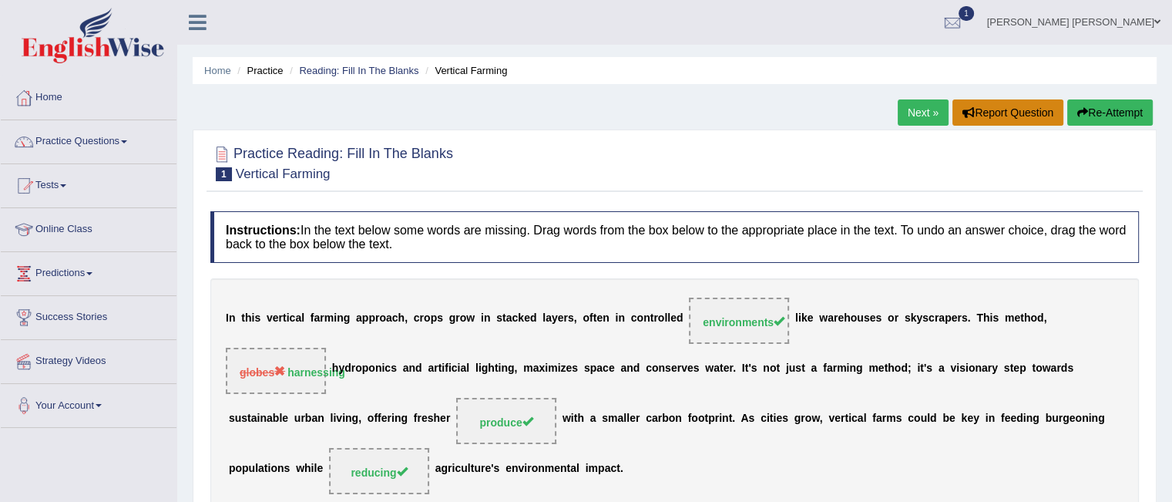
click at [952, 108] on button "Report Question" at bounding box center [1007, 112] width 111 height 26
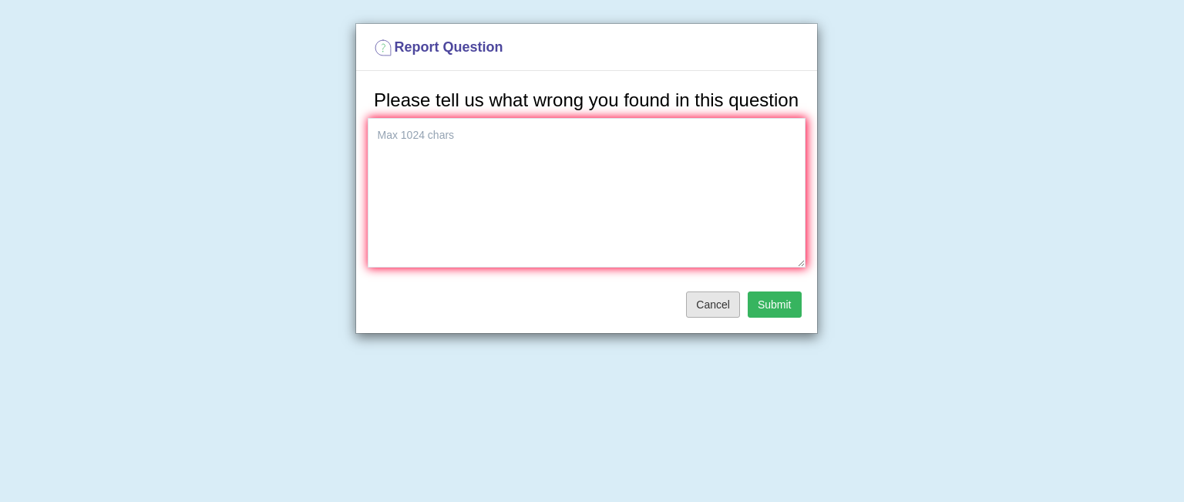
click at [713, 295] on button "Cancel" at bounding box center [713, 304] width 54 height 26
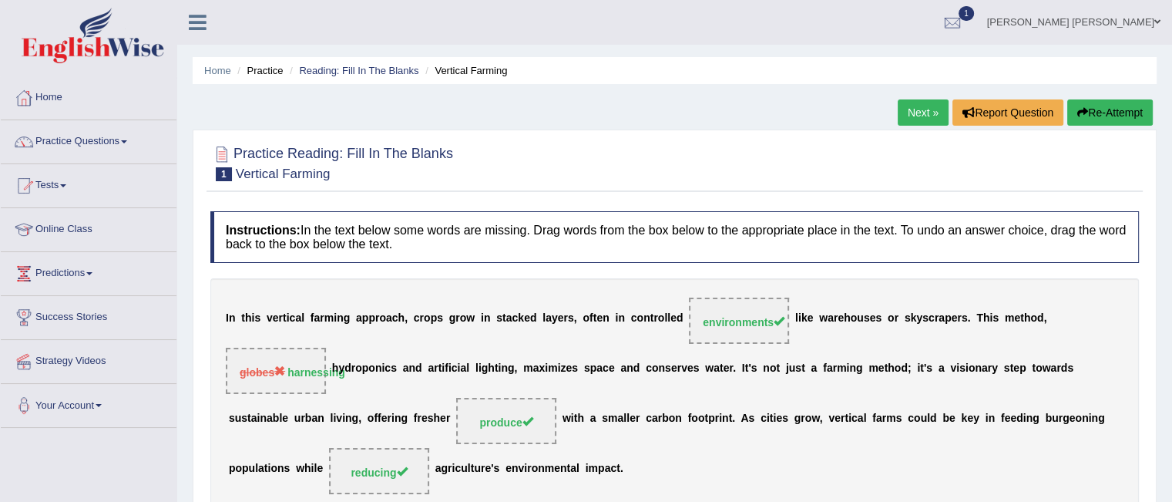
click at [910, 109] on link "Next »" at bounding box center [923, 112] width 51 height 26
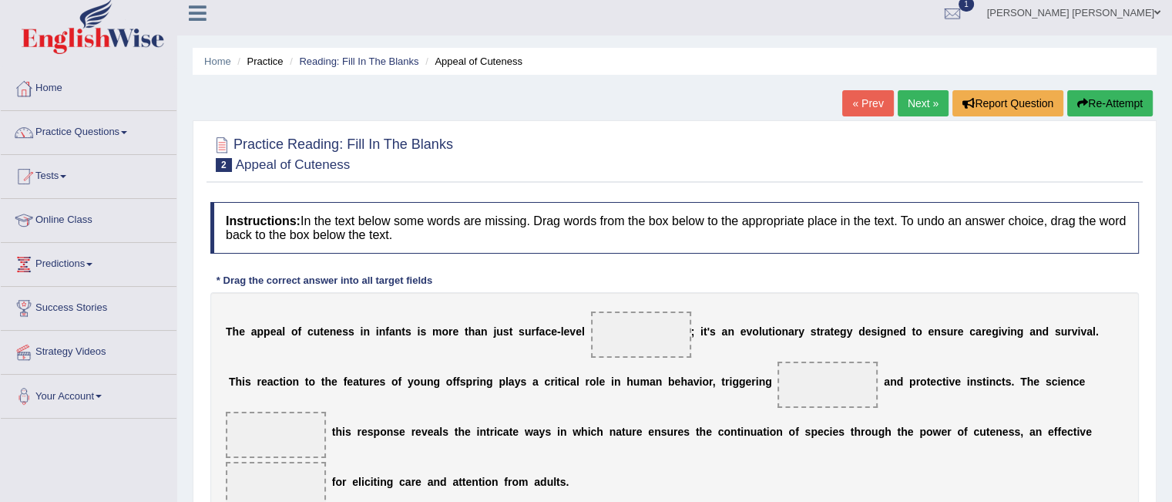
scroll to position [2, 0]
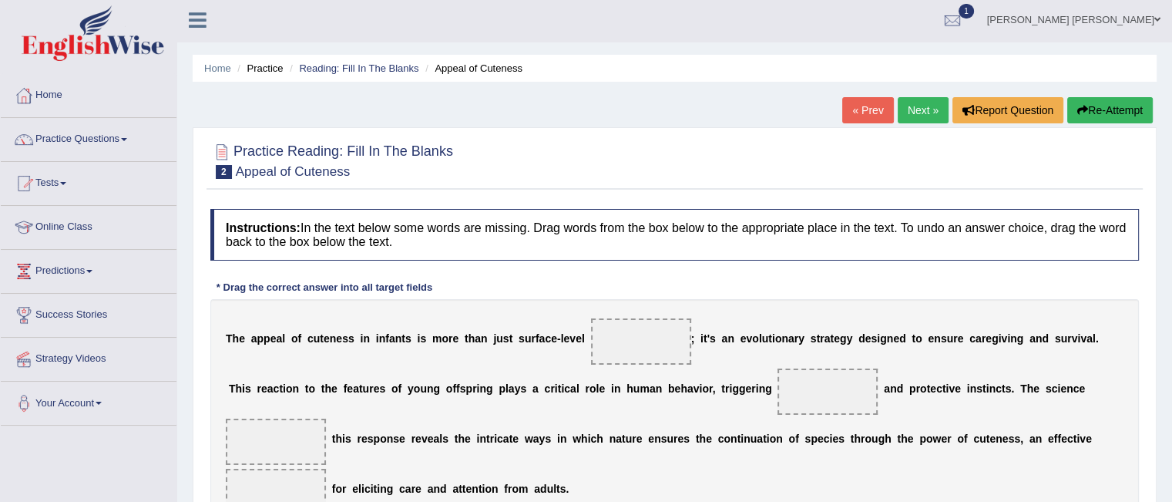
click at [609, 256] on h4 "Instructions: In the text below some words are missing. Drag words from the box…" at bounding box center [674, 235] width 929 height 52
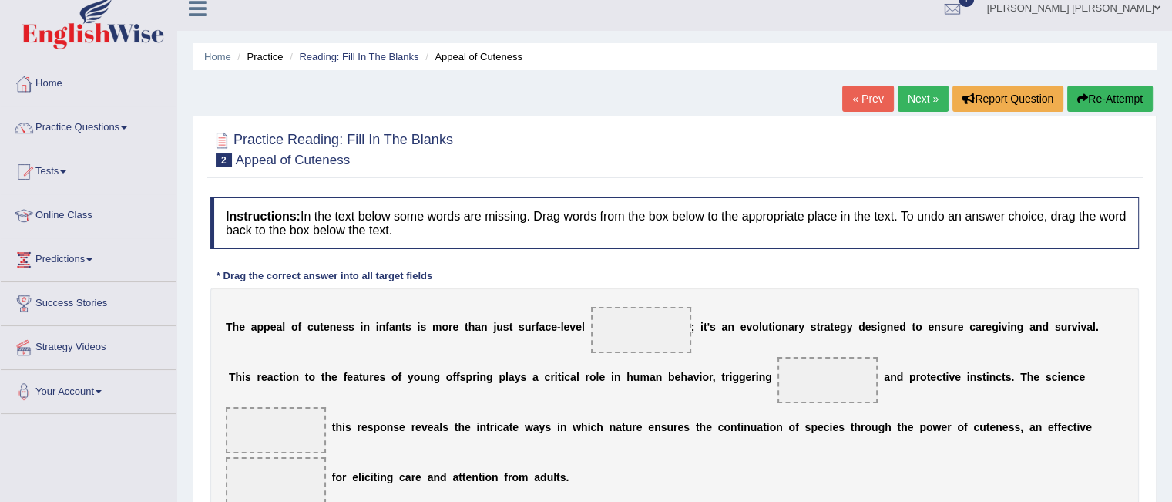
scroll to position [0, 0]
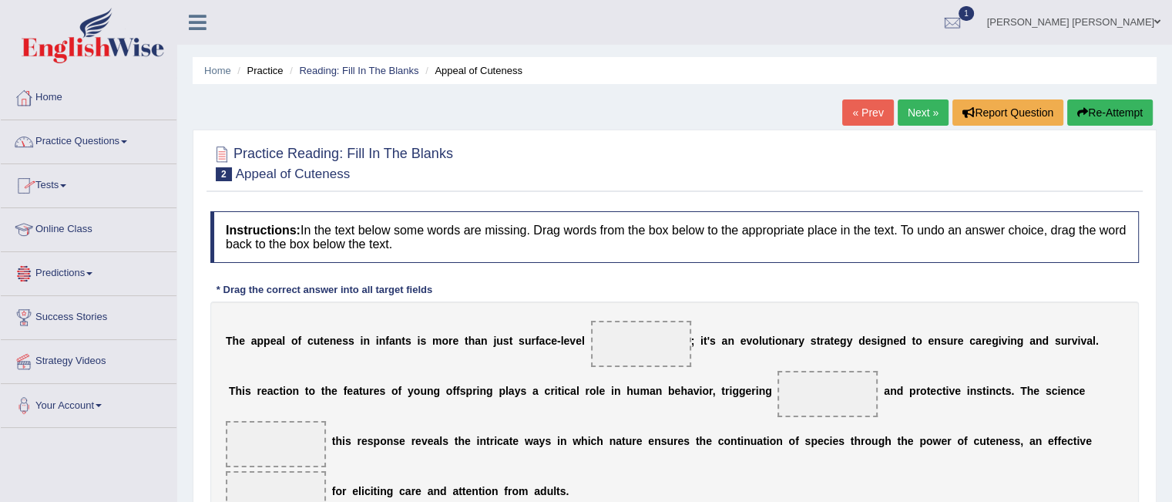
click at [130, 145] on link "Practice Questions" at bounding box center [89, 139] width 176 height 39
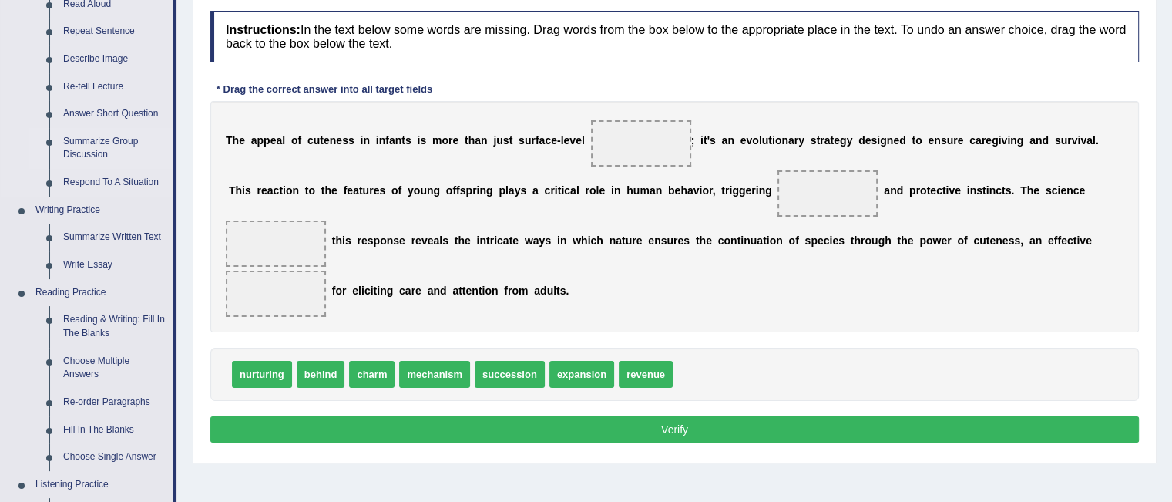
scroll to position [197, 0]
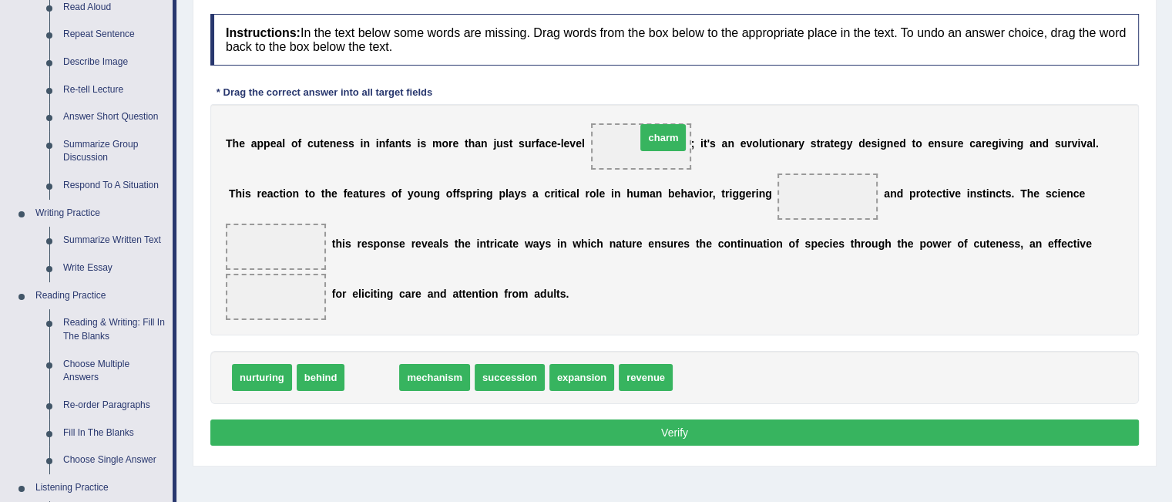
drag, startPoint x: 380, startPoint y: 383, endPoint x: 684, endPoint y: 137, distance: 391.3
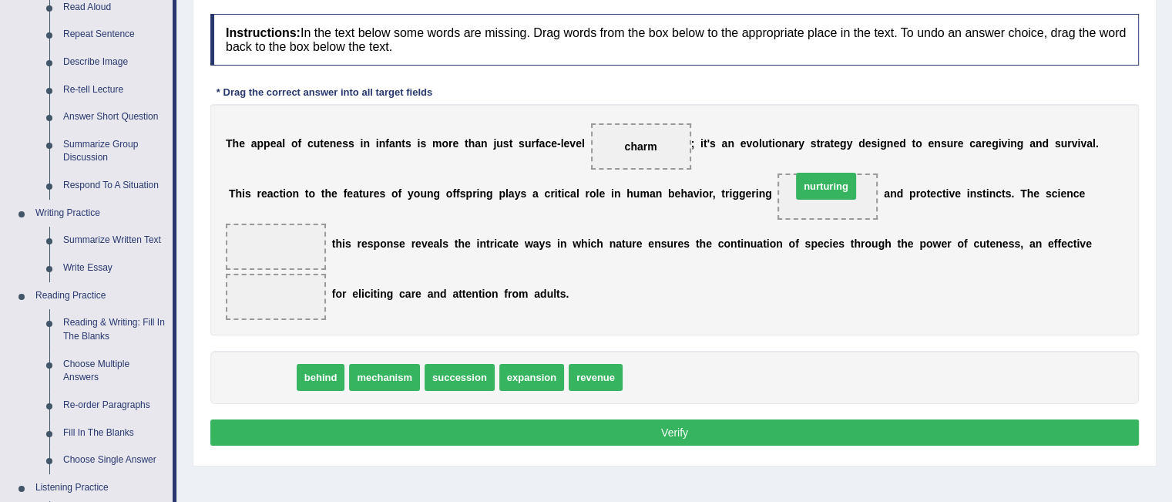
drag, startPoint x: 265, startPoint y: 379, endPoint x: 829, endPoint y: 190, distance: 594.8
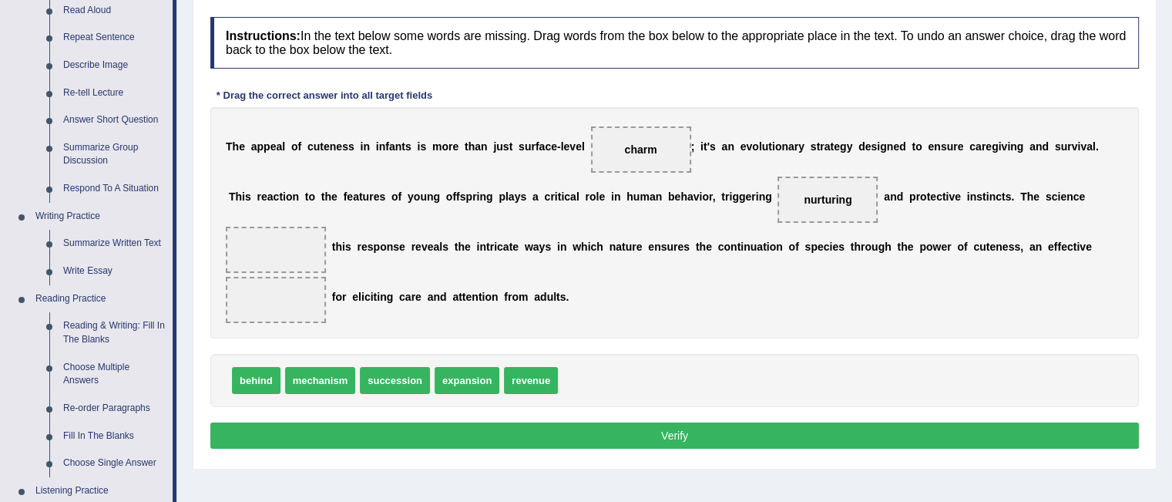
scroll to position [190, 0]
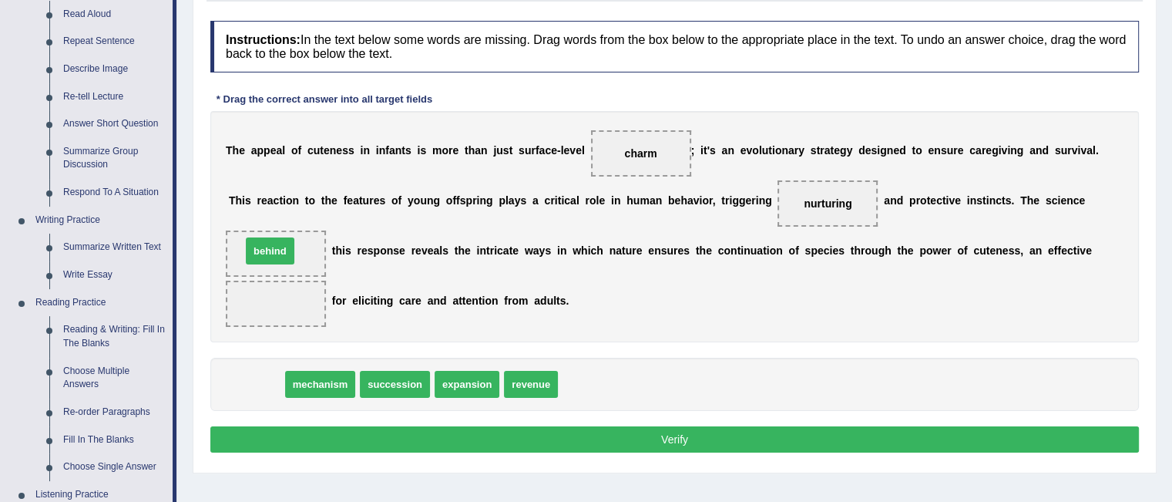
drag, startPoint x: 255, startPoint y: 381, endPoint x: 269, endPoint y: 247, distance: 134.0
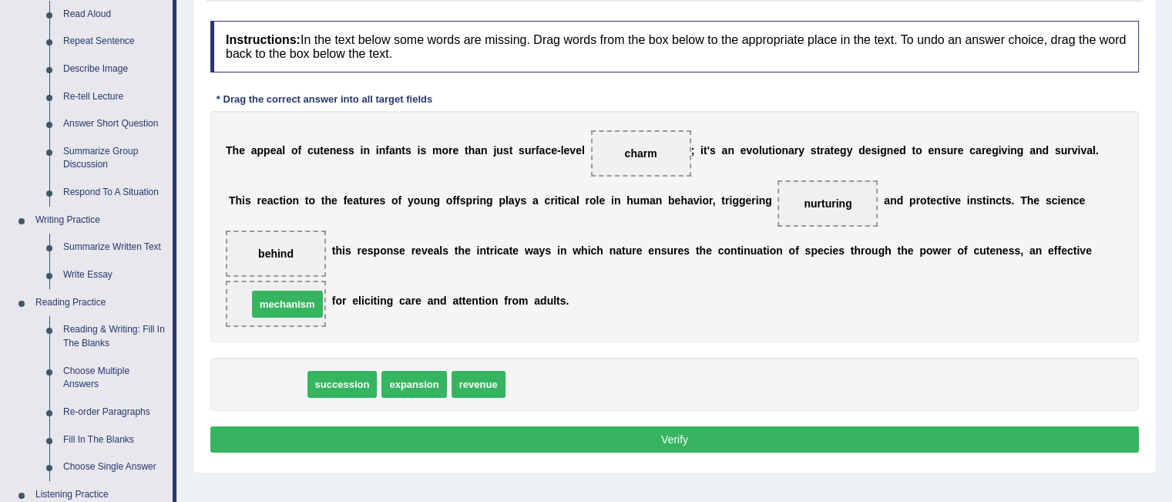
drag, startPoint x: 259, startPoint y: 381, endPoint x: 267, endPoint y: 298, distance: 83.7
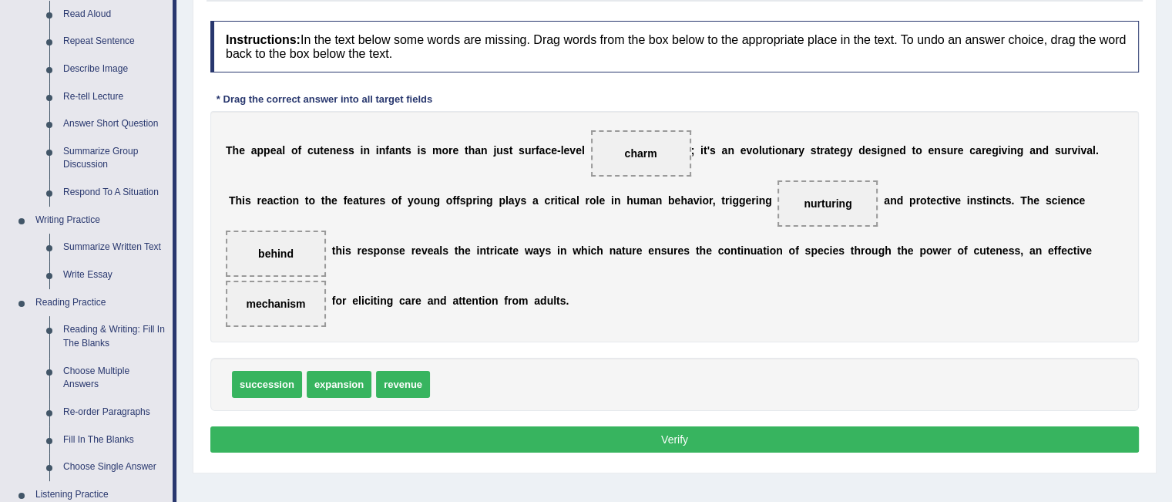
click at [649, 438] on button "Verify" at bounding box center [674, 439] width 929 height 26
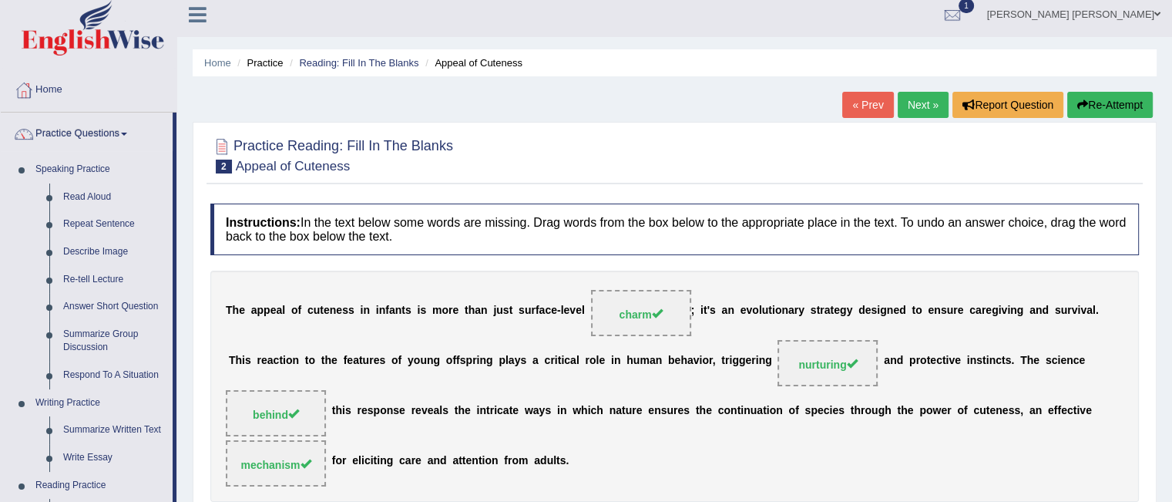
scroll to position [0, 0]
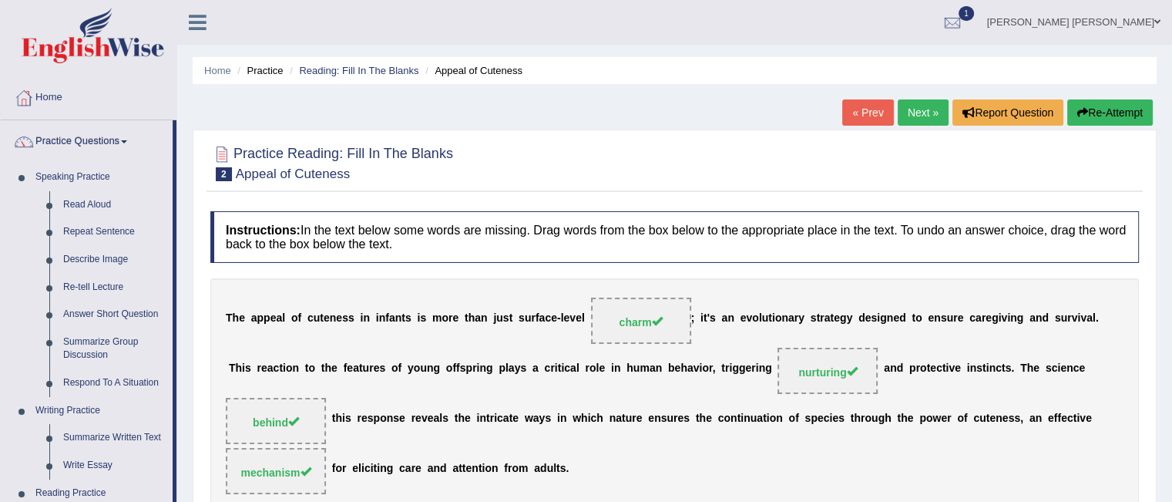
click at [907, 99] on link "Next »" at bounding box center [923, 112] width 51 height 26
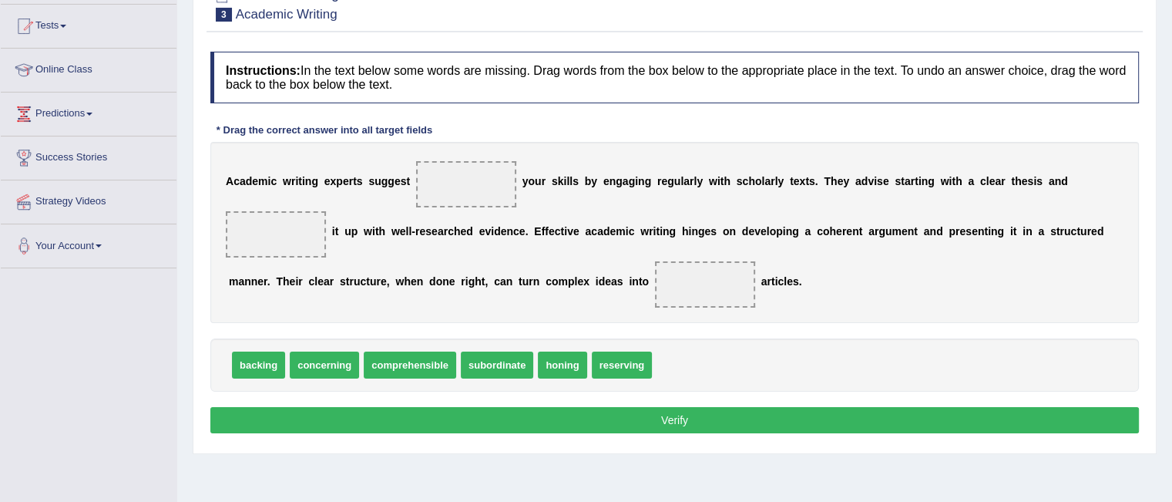
scroll to position [163, 0]
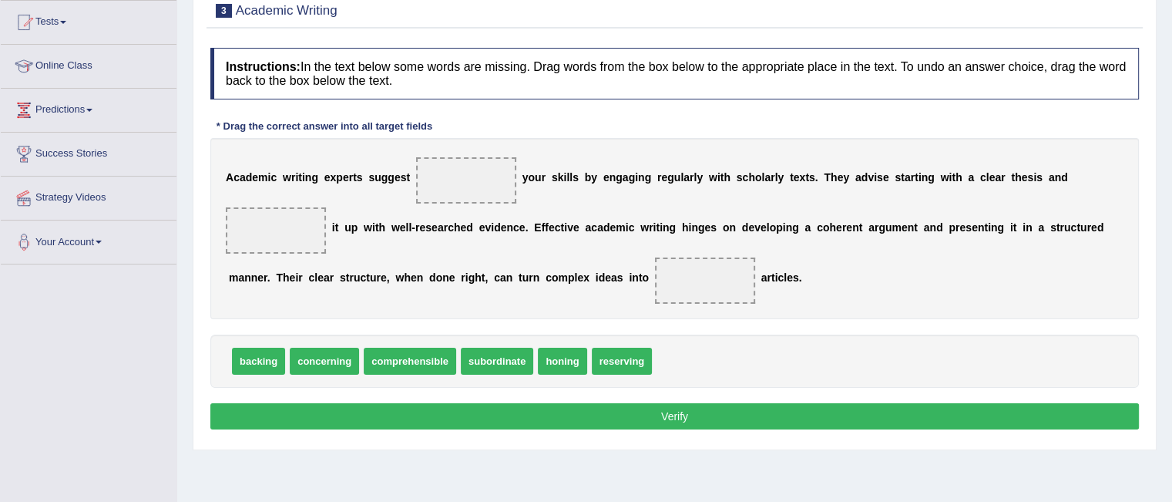
click at [284, 289] on div "A c a d e m i c w r i t i n g e x p e r t s s u g g e s t y o u r s k i l l s b…" at bounding box center [674, 228] width 929 height 181
drag, startPoint x: 568, startPoint y: 389, endPoint x: 562, endPoint y: 351, distance: 39.0
click at [562, 351] on div "Instructions: In the text below some words are missing. Drag words from the box…" at bounding box center [675, 240] width 936 height 401
drag, startPoint x: 543, startPoint y: 321, endPoint x: 425, endPoint y: 136, distance: 218.7
drag, startPoint x: 259, startPoint y: 358, endPoint x: 278, endPoint y: 217, distance: 142.3
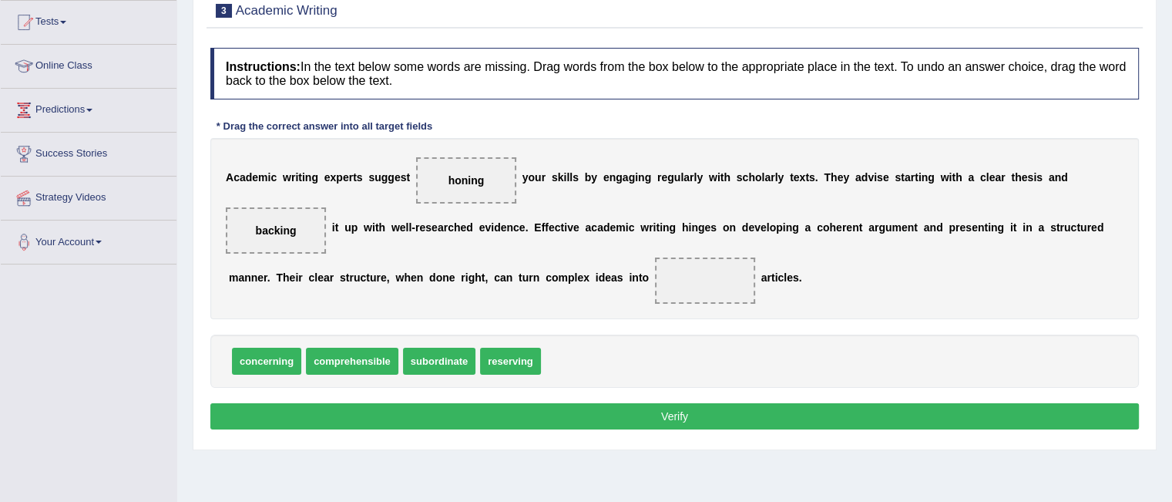
click at [353, 372] on div "concerning comprehensible subordinate reserving" at bounding box center [674, 360] width 929 height 53
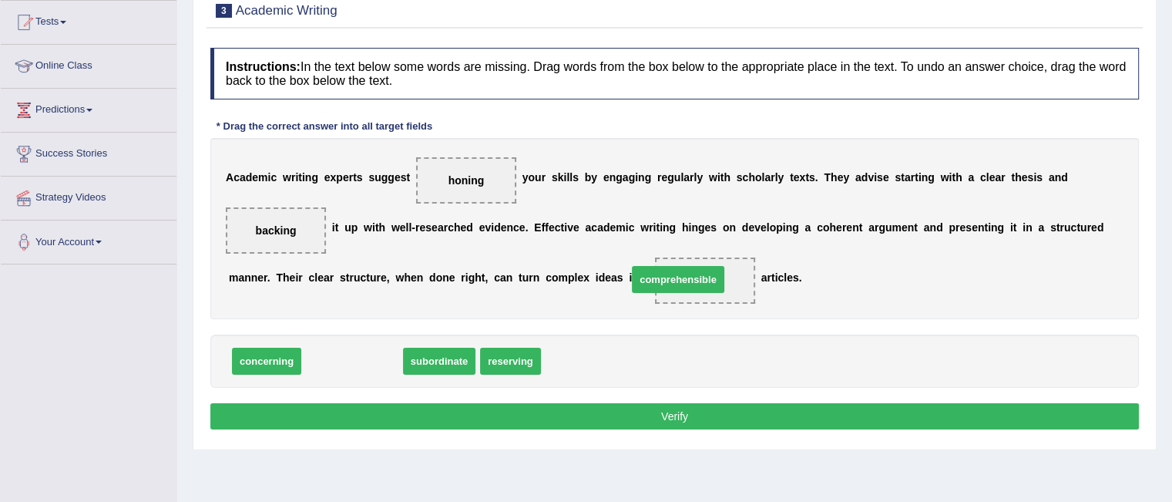
drag, startPoint x: 362, startPoint y: 360, endPoint x: 694, endPoint y: 284, distance: 340.0
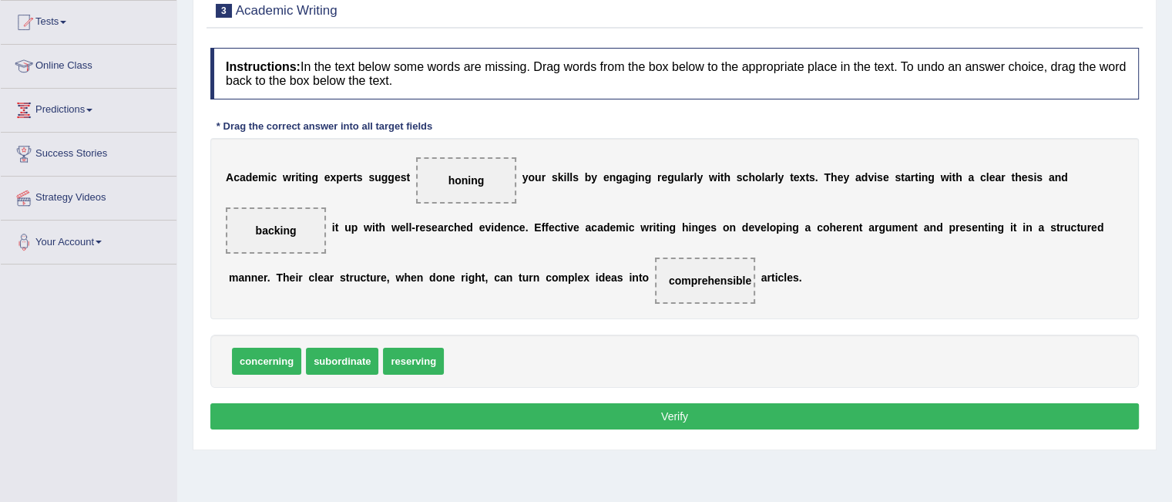
click at [631, 378] on div "concerning subordinate reserving" at bounding box center [674, 360] width 929 height 53
click at [620, 422] on button "Verify" at bounding box center [674, 416] width 929 height 26
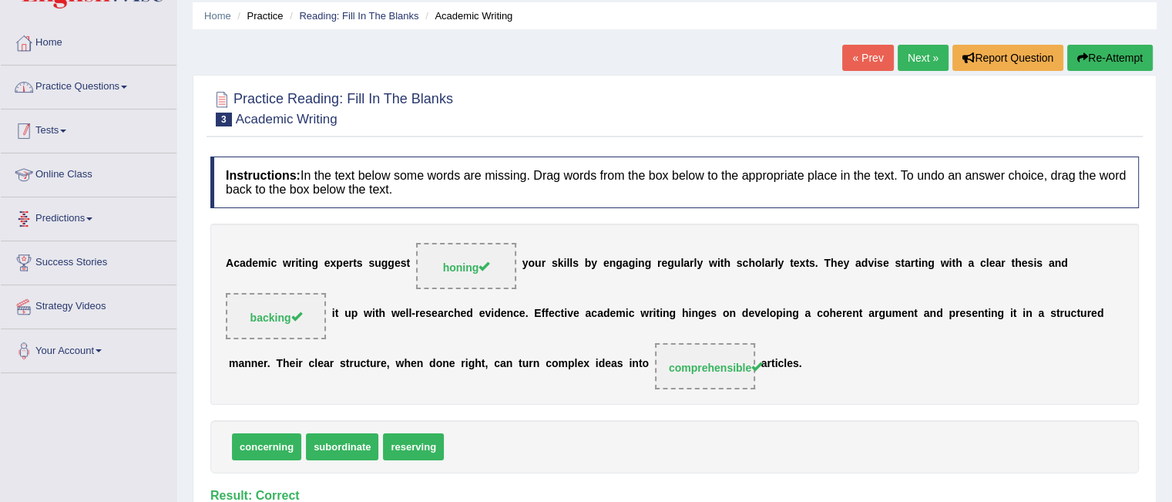
scroll to position [52, 0]
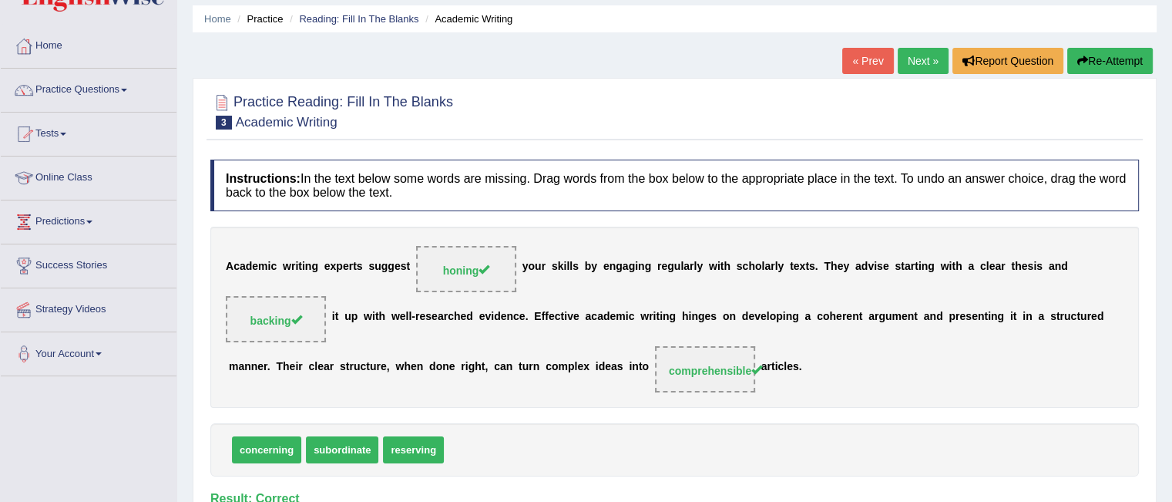
click at [129, 87] on link "Practice Questions" at bounding box center [89, 88] width 176 height 39
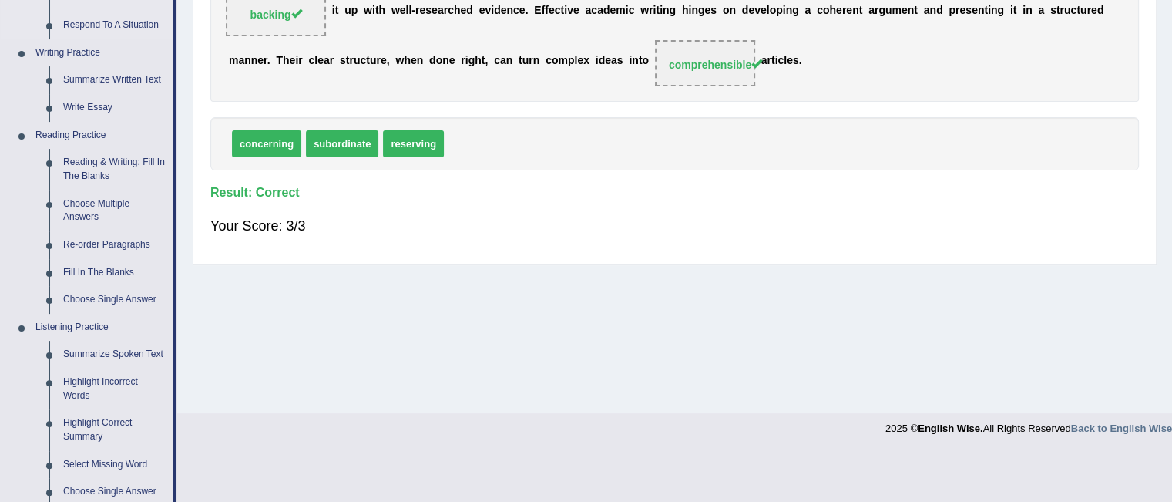
scroll to position [370, 0]
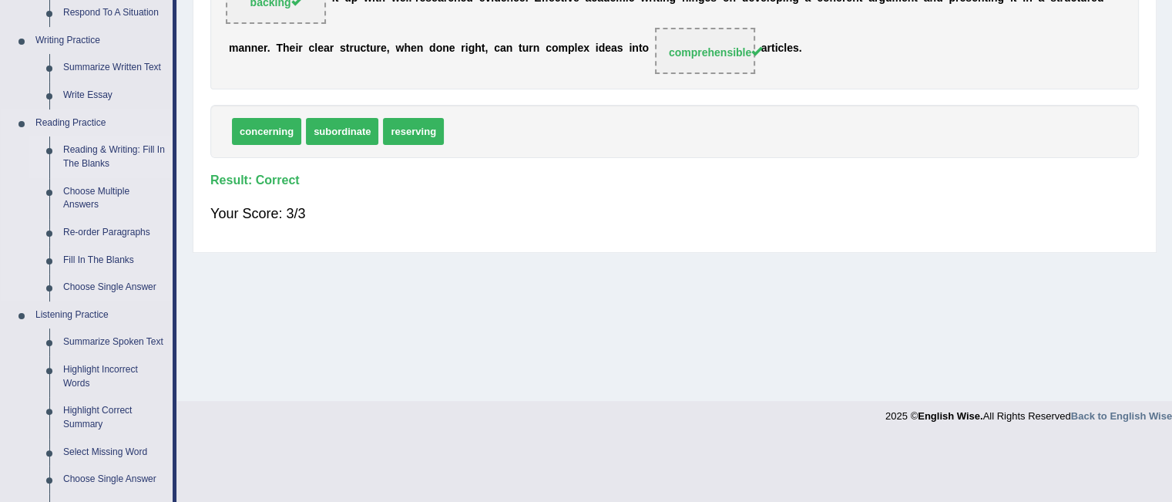
click at [114, 145] on link "Reading & Writing: Fill In The Blanks" at bounding box center [114, 156] width 116 height 41
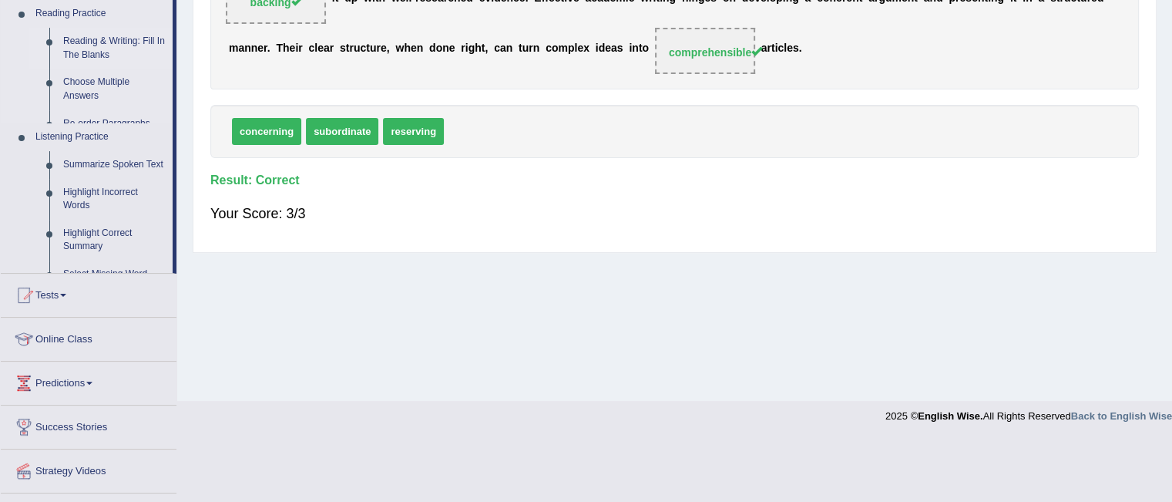
scroll to position [221, 0]
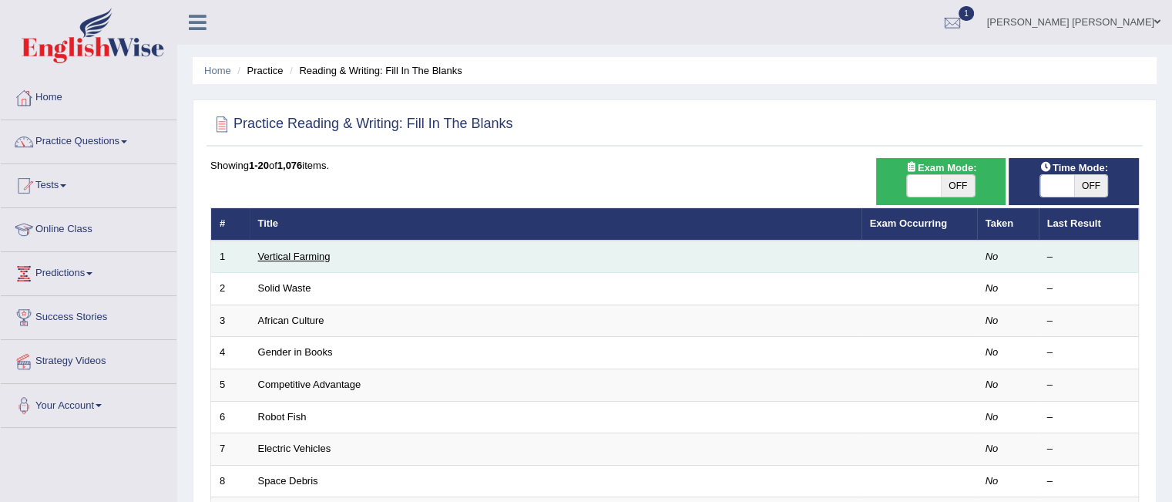
click at [312, 255] on link "Vertical Farming" at bounding box center [294, 256] width 72 height 12
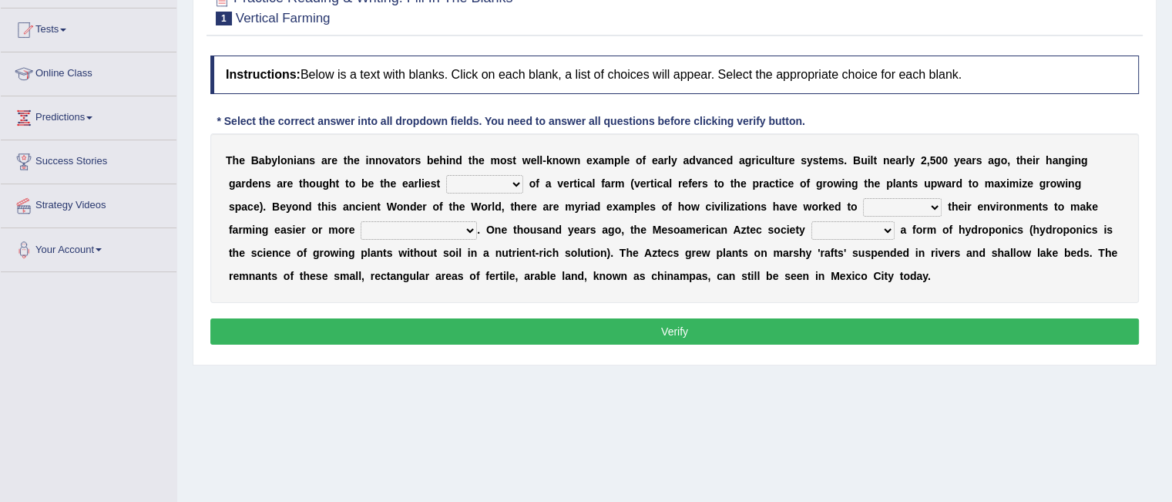
scroll to position [166, 0]
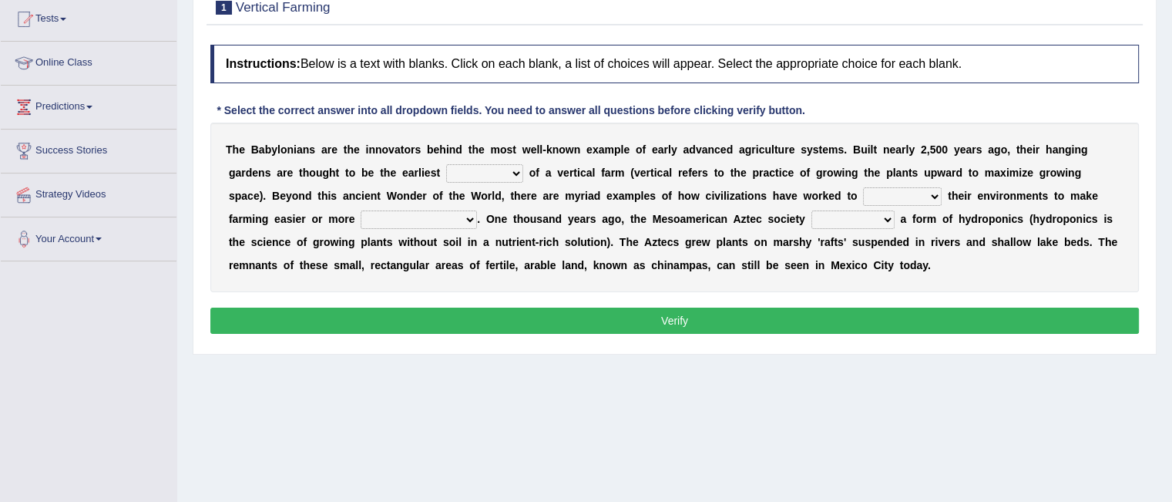
click at [514, 174] on select "prototype failure discredit protocol" at bounding box center [484, 173] width 77 height 18
click at [582, 86] on div "Instructions: Below is a text with blanks. Click on each blank, a list of choic…" at bounding box center [675, 191] width 936 height 309
